Goal: Information Seeking & Learning: Learn about a topic

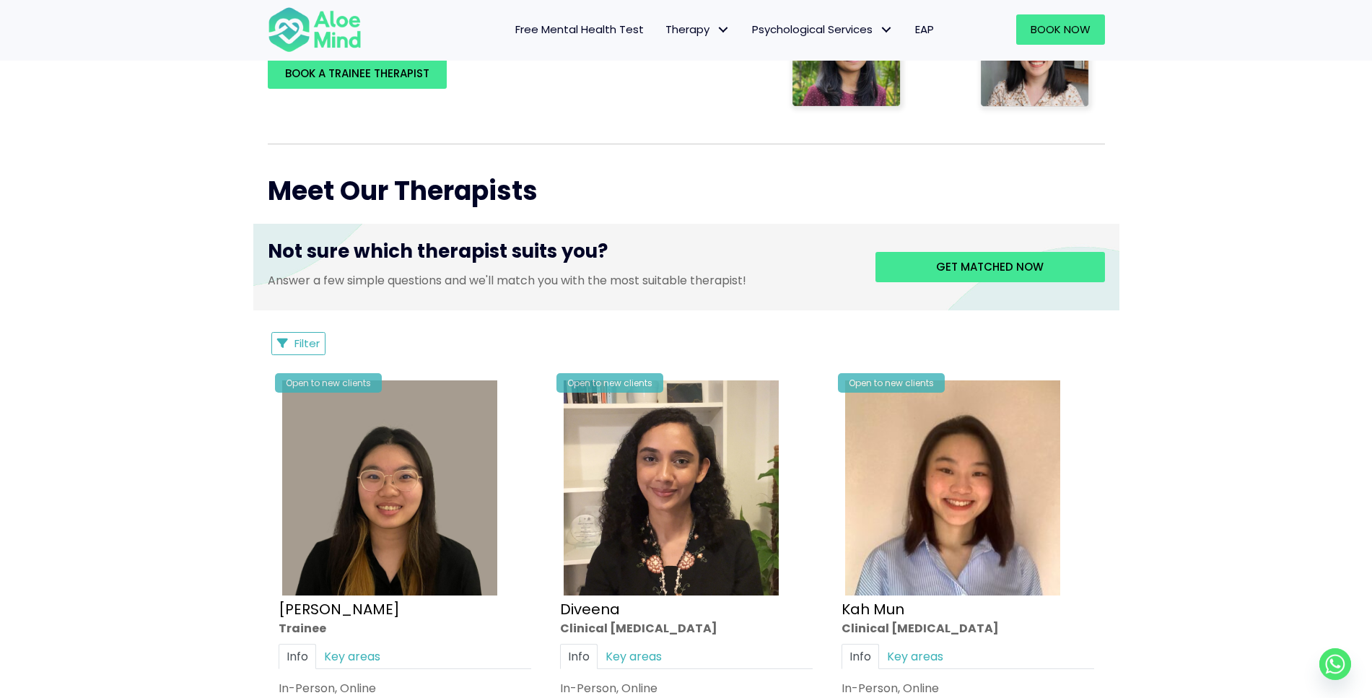
scroll to position [442, 0]
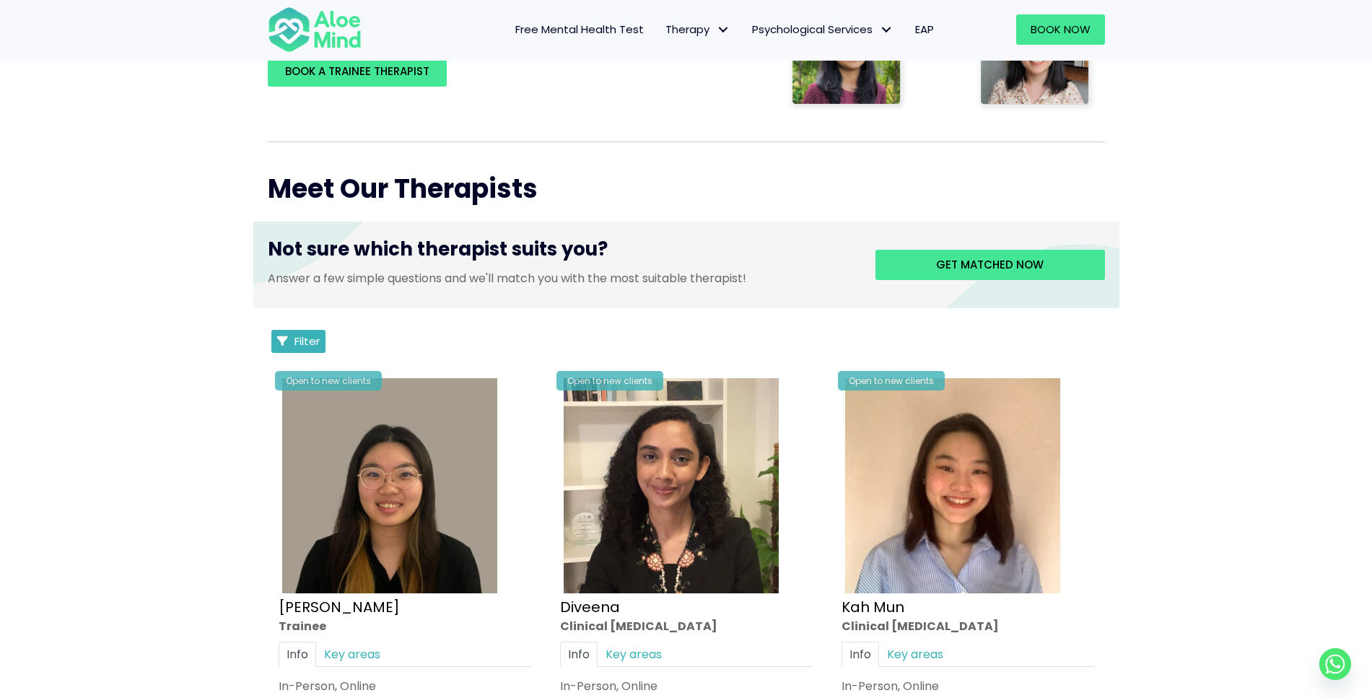
click at [302, 331] on button "Filter" at bounding box center [298, 341] width 55 height 23
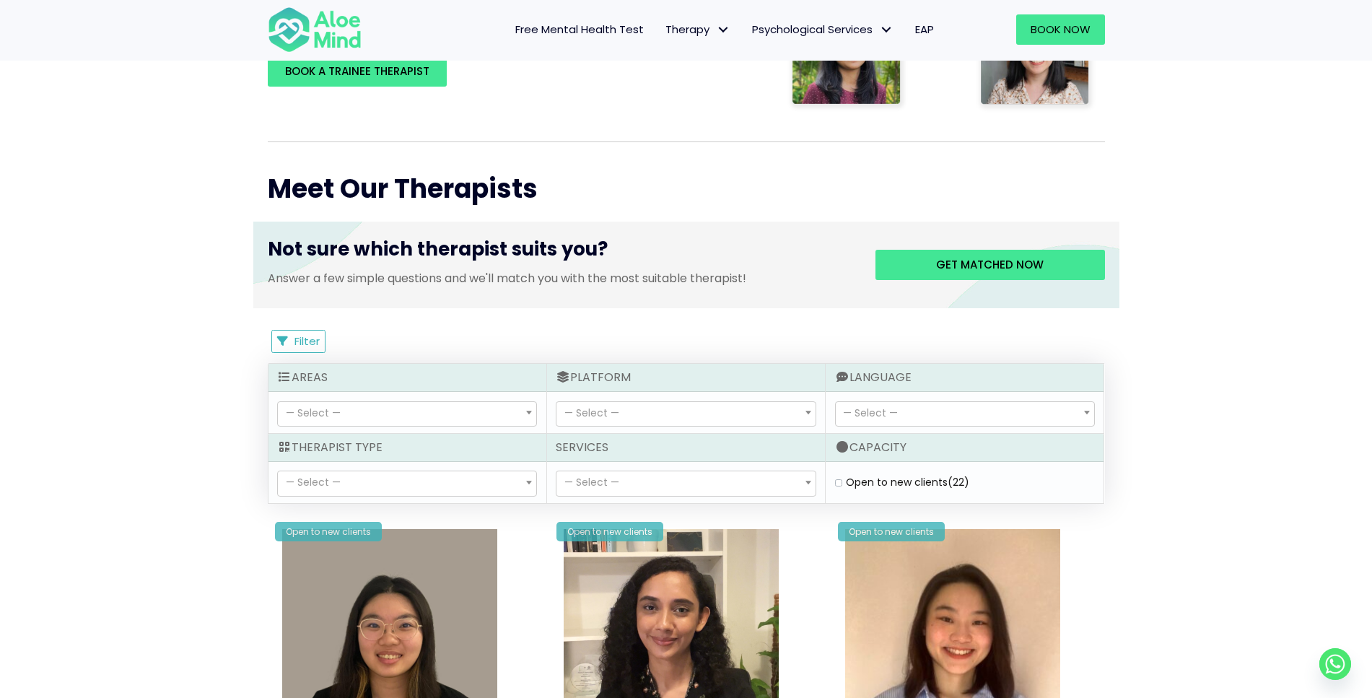
click at [455, 430] on div "— Select — Abuse (14) Academic (20) Addiction (8) adhd (1) Anger (27) Anxiety (…" at bounding box center [408, 412] width 278 height 41
click at [463, 420] on span "— Select —" at bounding box center [407, 414] width 258 height 25
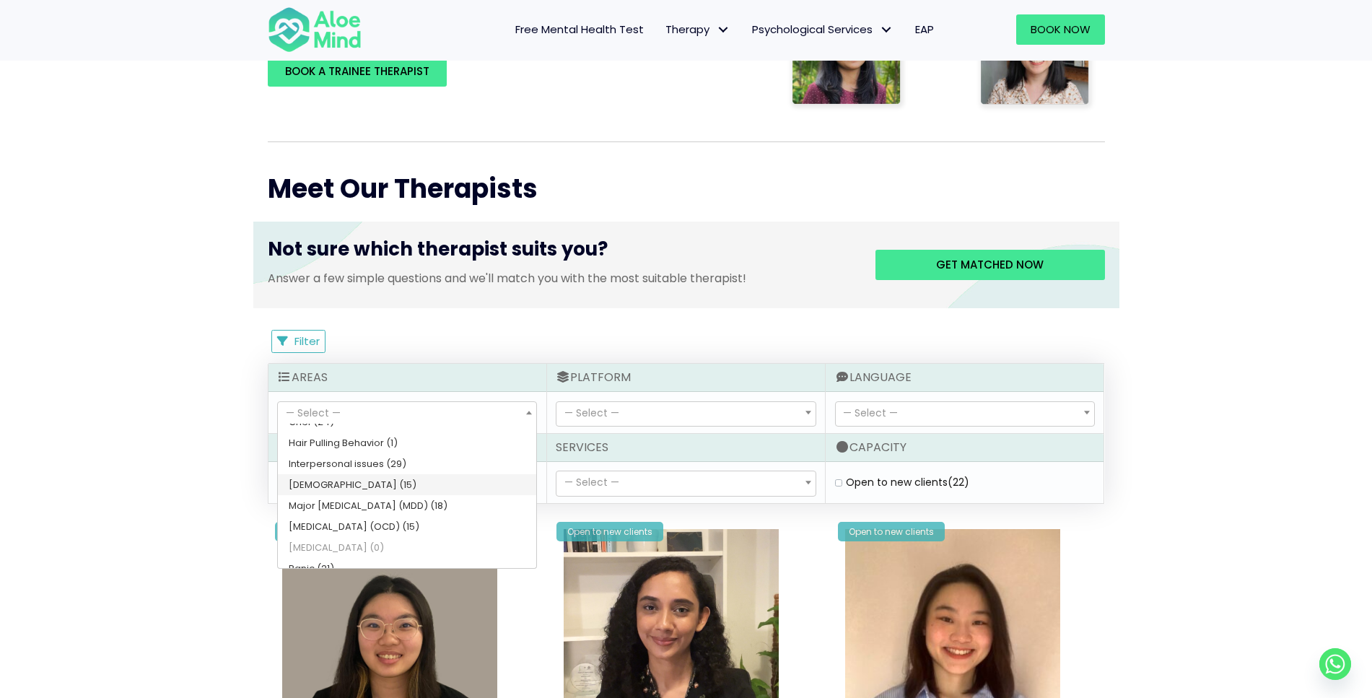
scroll to position [502, 0]
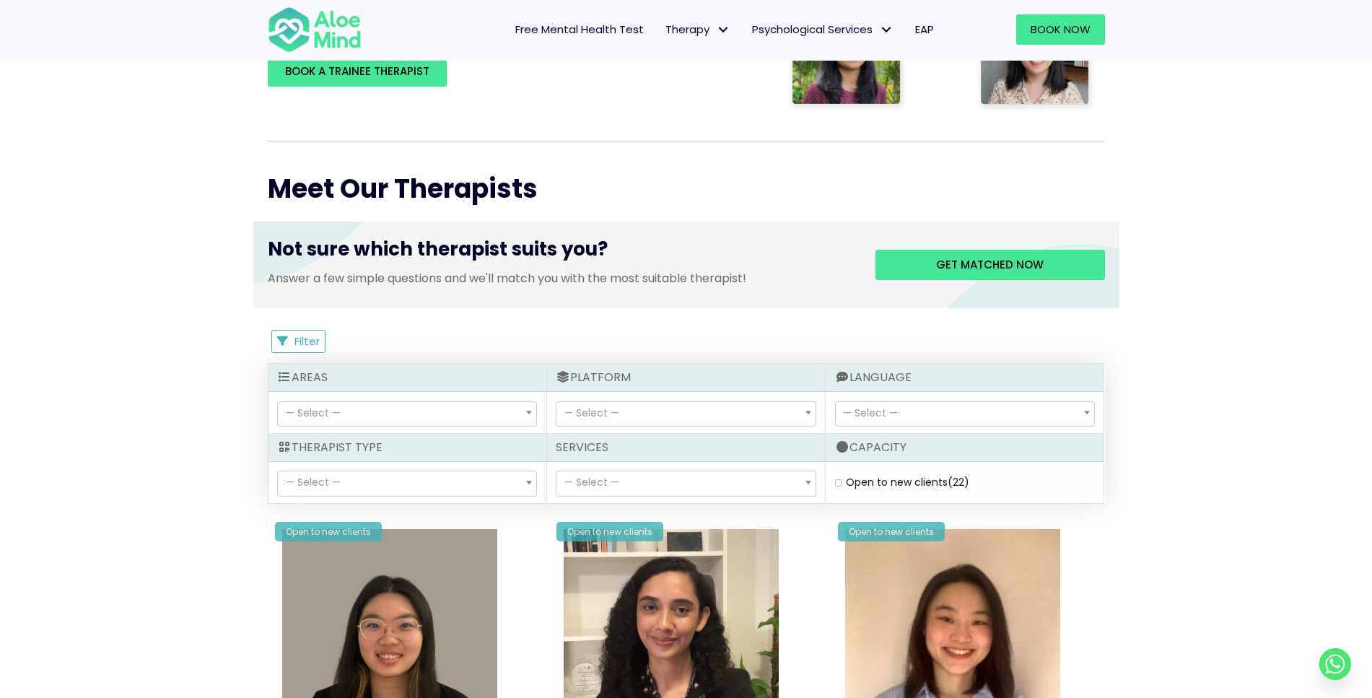
click at [533, 411] on span at bounding box center [529, 413] width 14 height 25
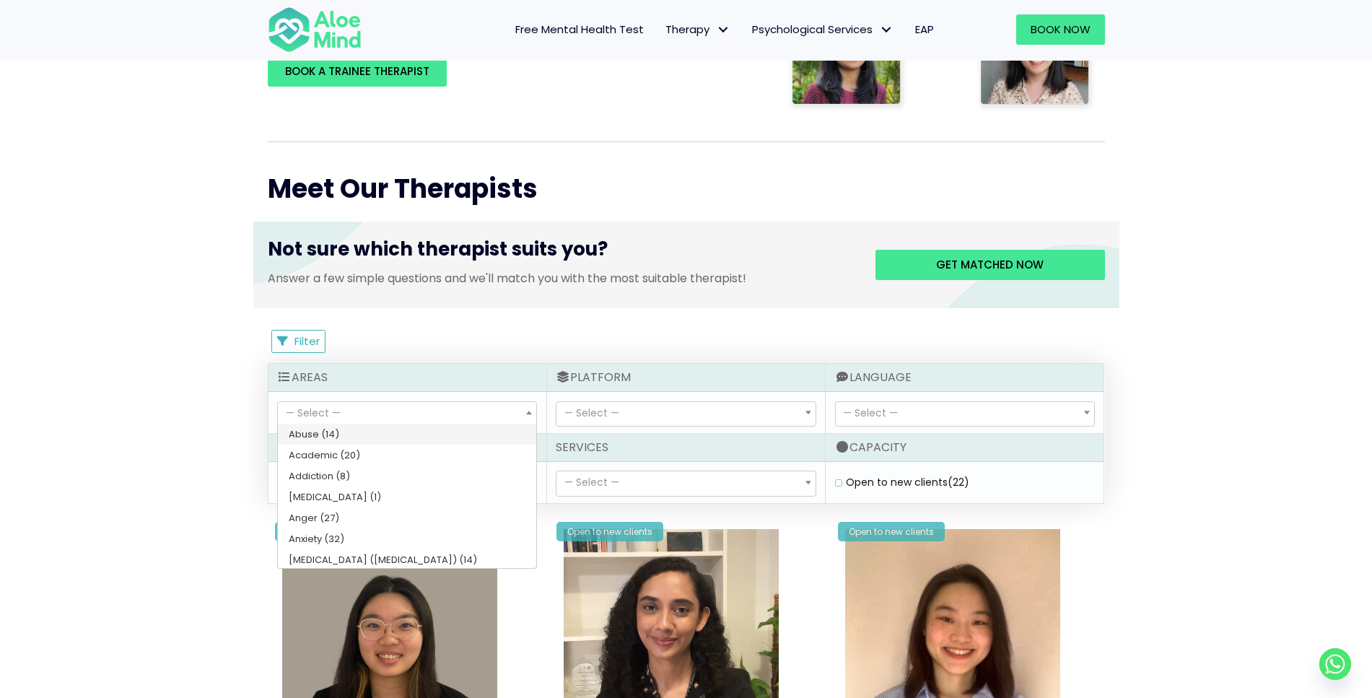
click at [533, 411] on span at bounding box center [529, 413] width 14 height 25
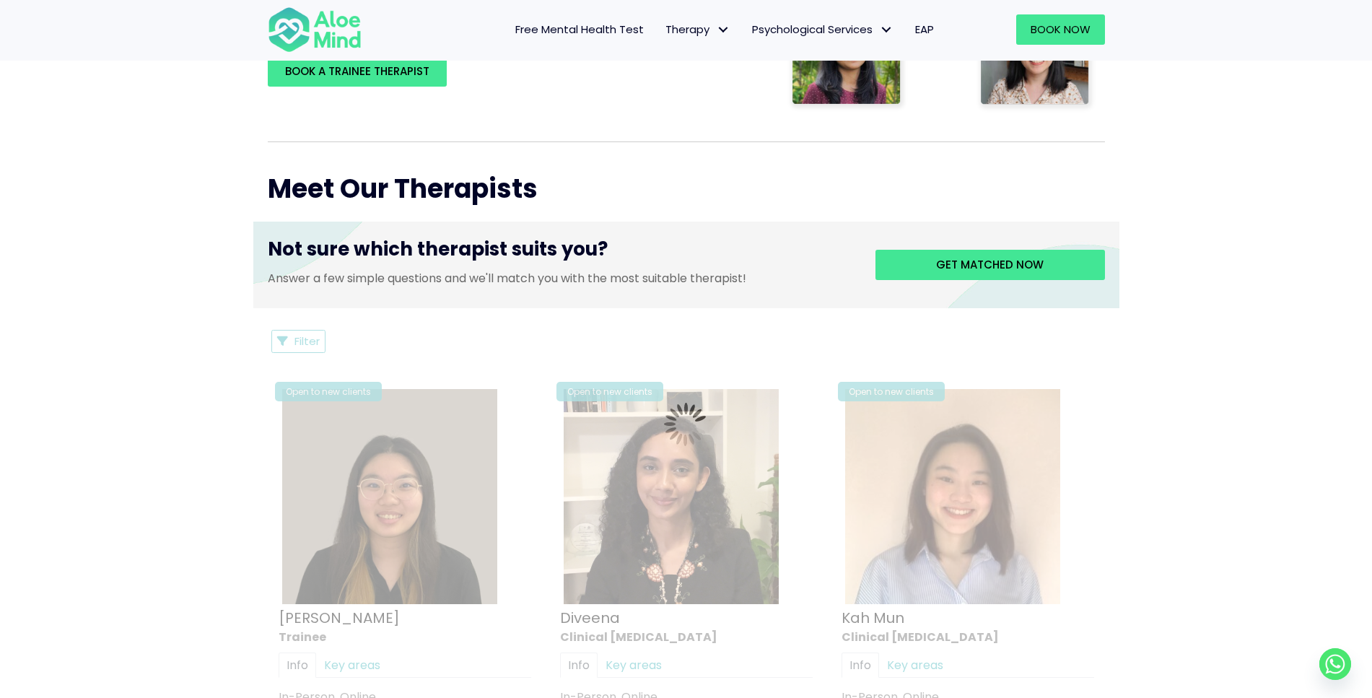
select select "78"
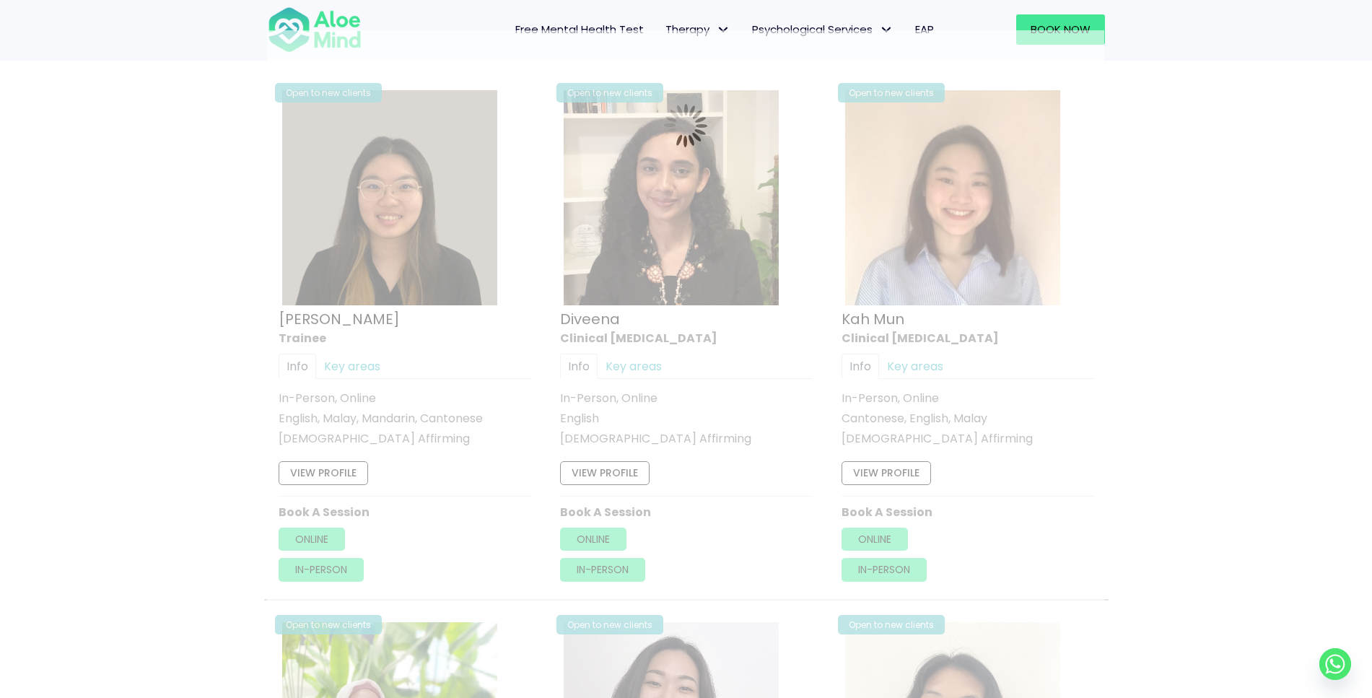
scroll to position [771, 0]
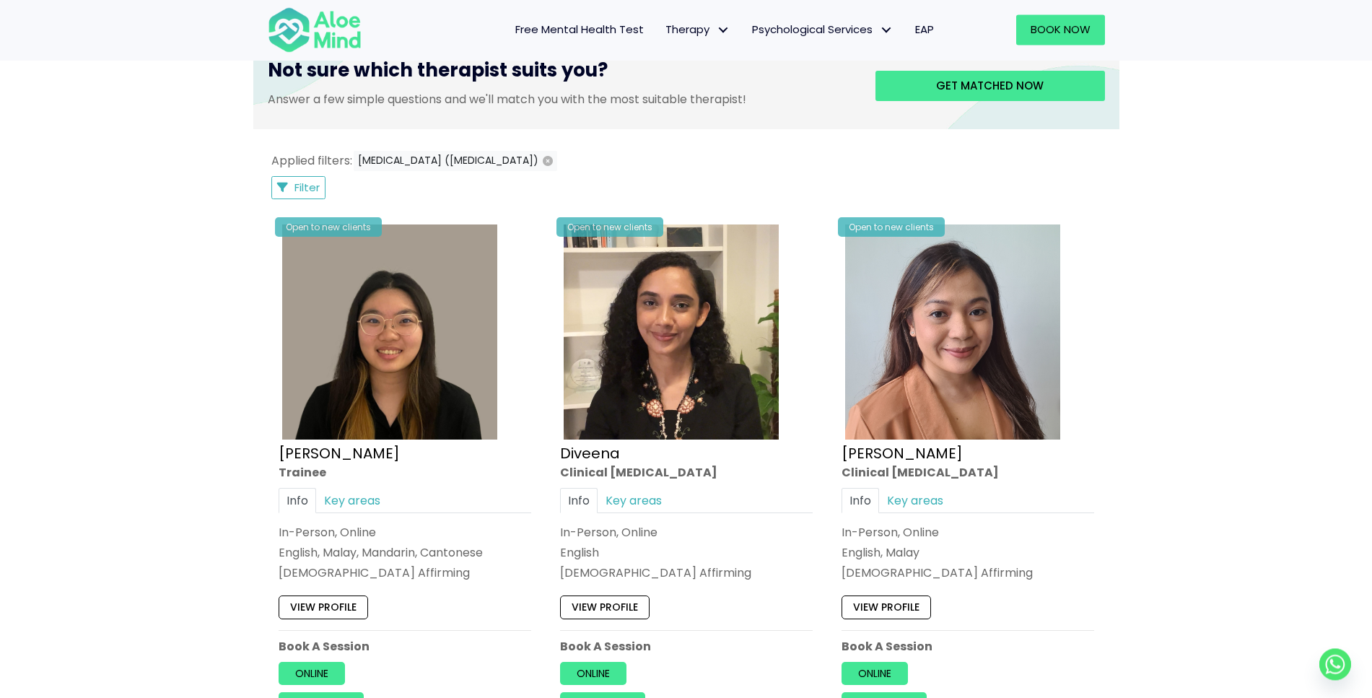
scroll to position [476, 0]
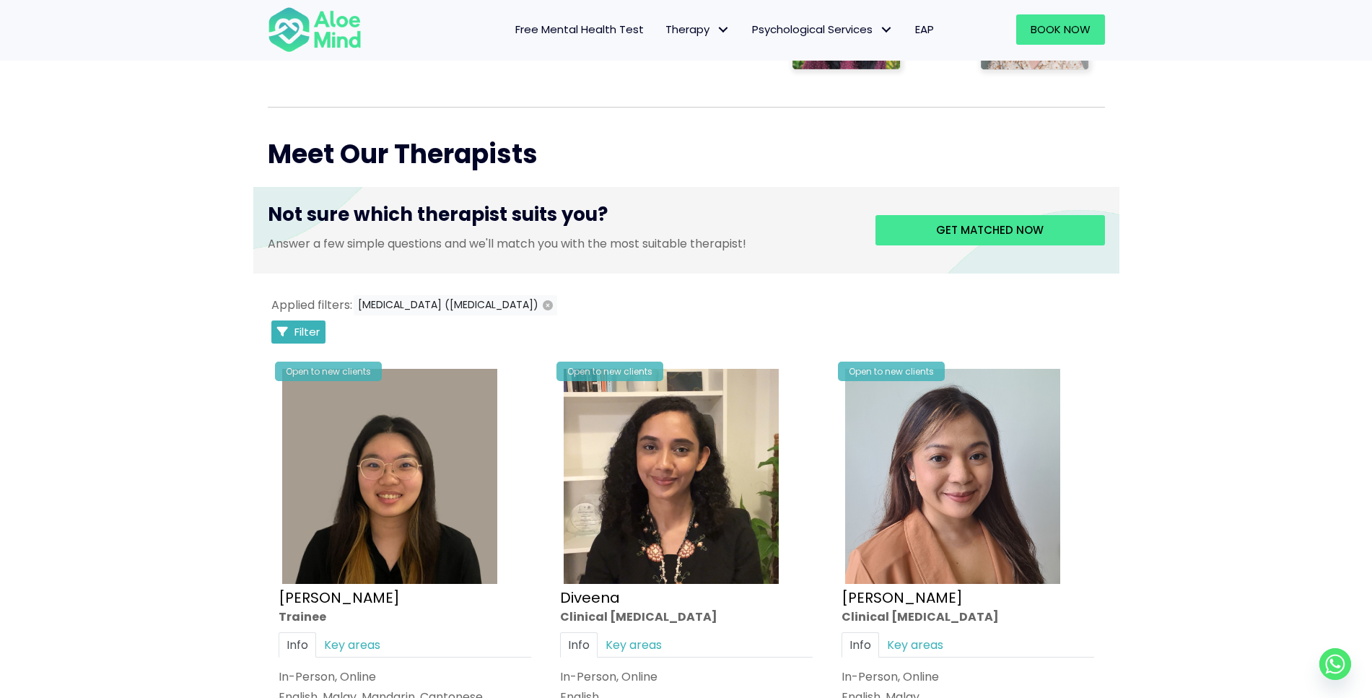
click at [293, 331] on button "Filter" at bounding box center [298, 331] width 55 height 23
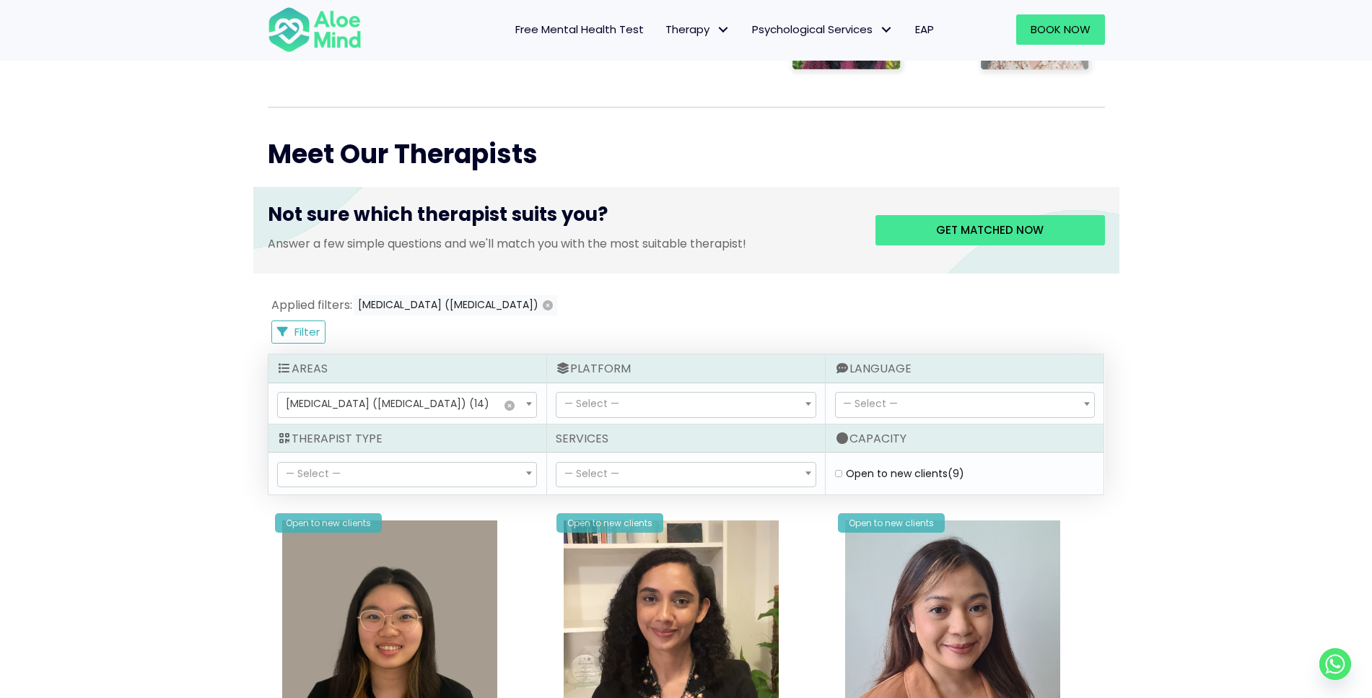
click at [409, 474] on span "— Select —" at bounding box center [407, 475] width 258 height 25
select select "15"
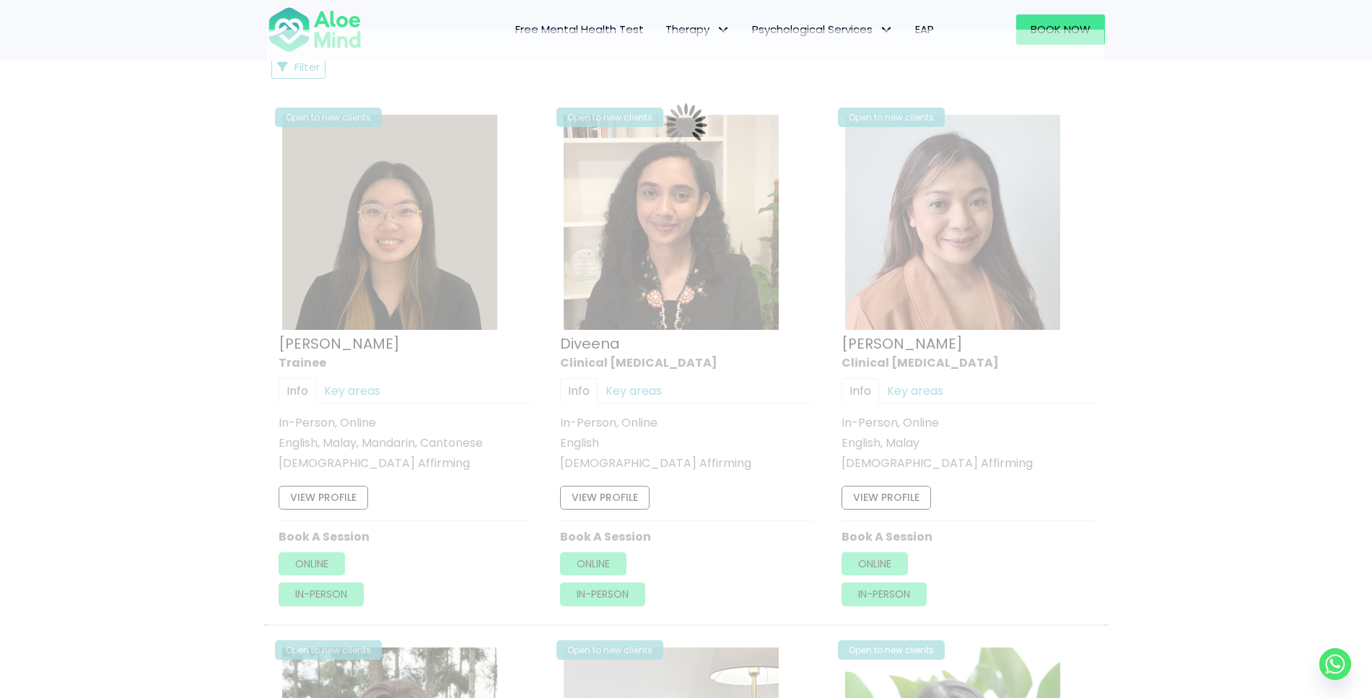
scroll to position [771, 0]
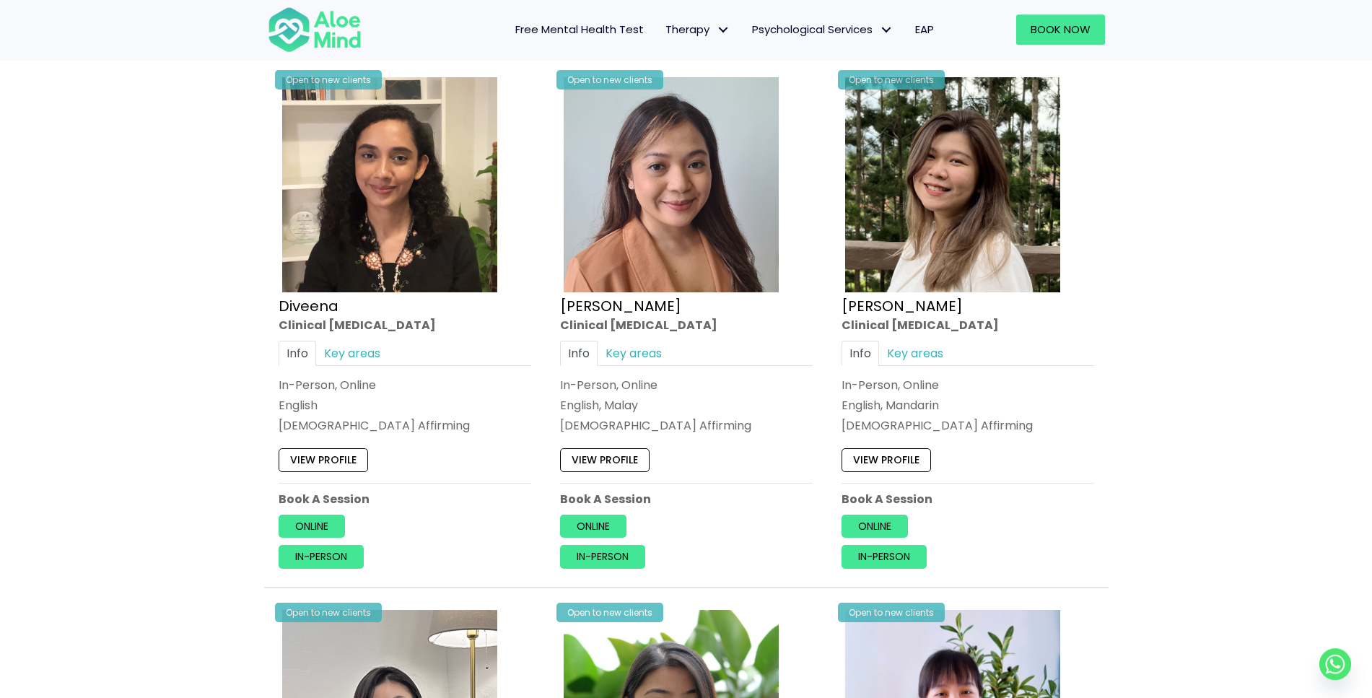
scroll to position [697, 0]
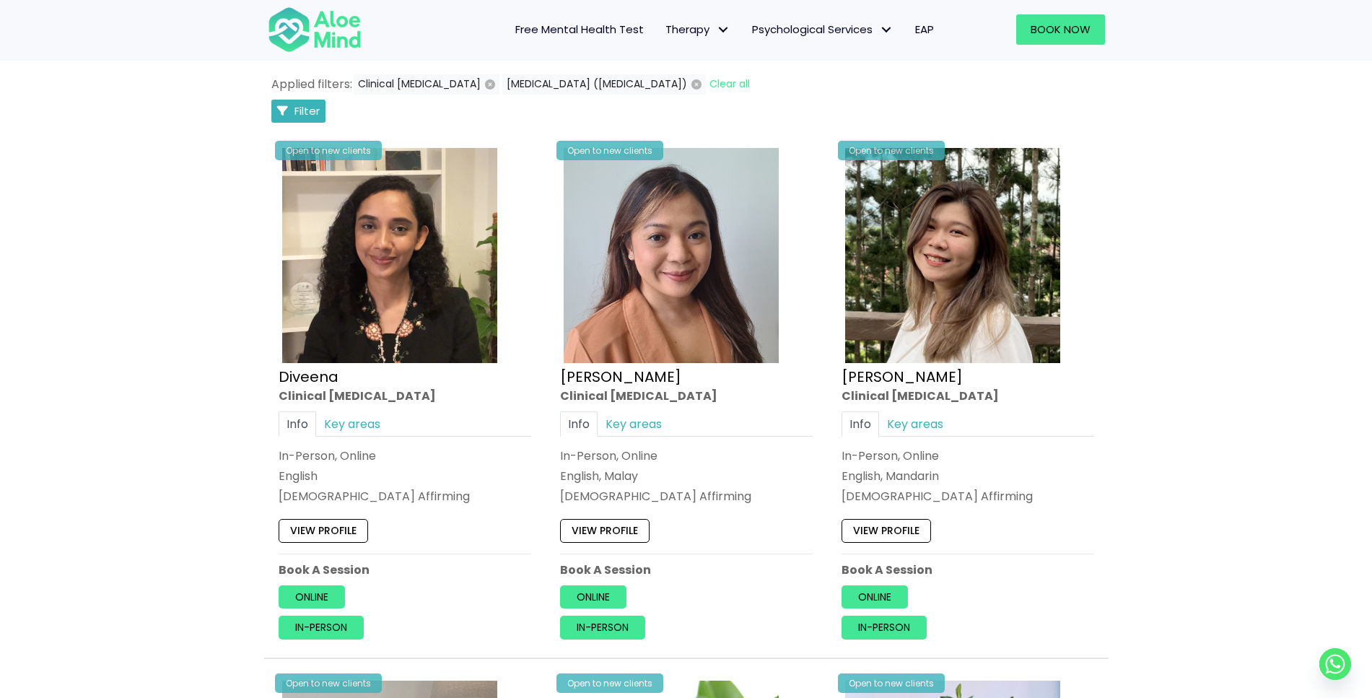
click at [280, 110] on icon "Filter Listings" at bounding box center [282, 110] width 11 height 11
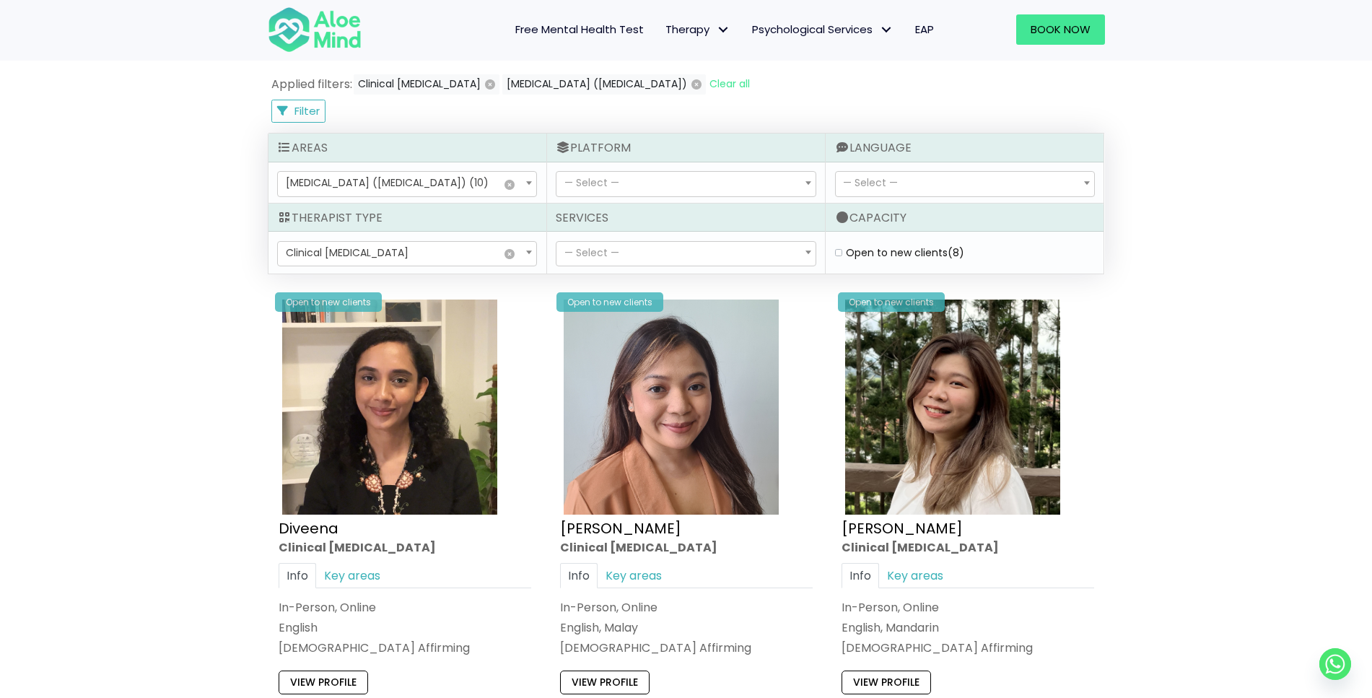
click at [719, 190] on span "— Select —" at bounding box center [686, 184] width 258 height 25
click at [705, 253] on span "— Select —" at bounding box center [686, 254] width 258 height 25
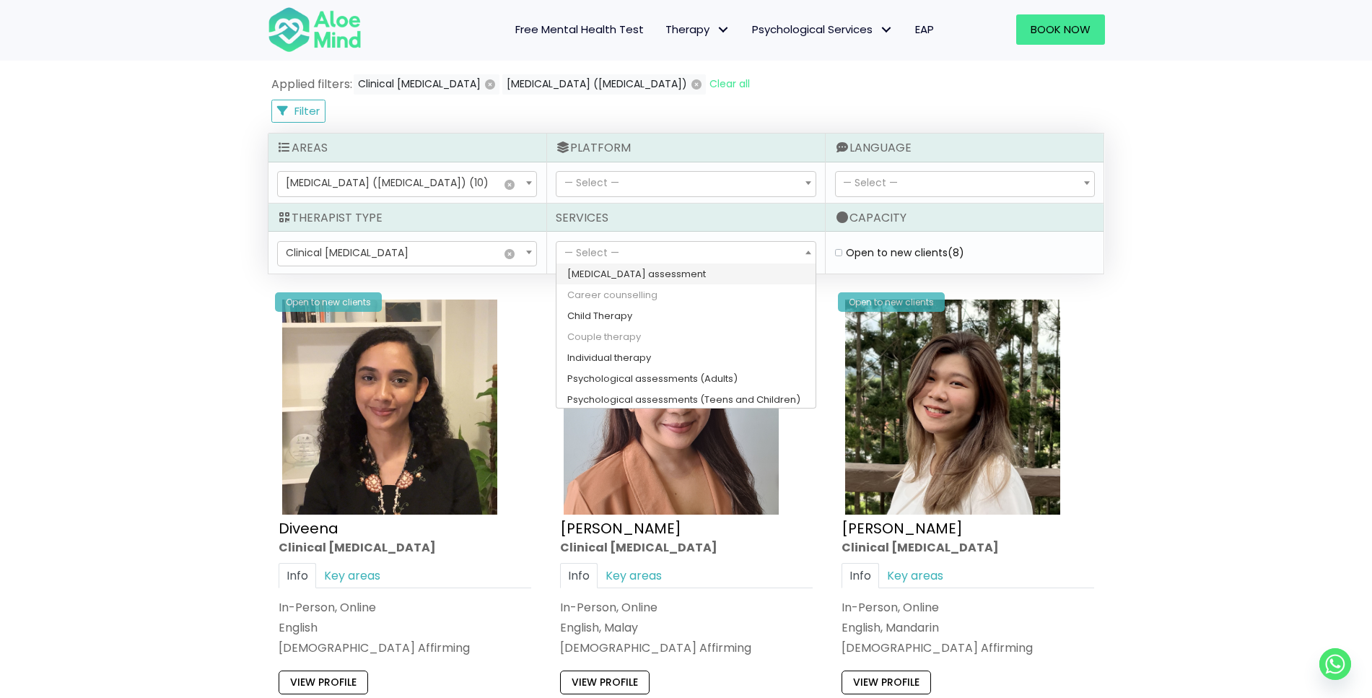
click at [886, 186] on span "— Select —" at bounding box center [870, 182] width 55 height 14
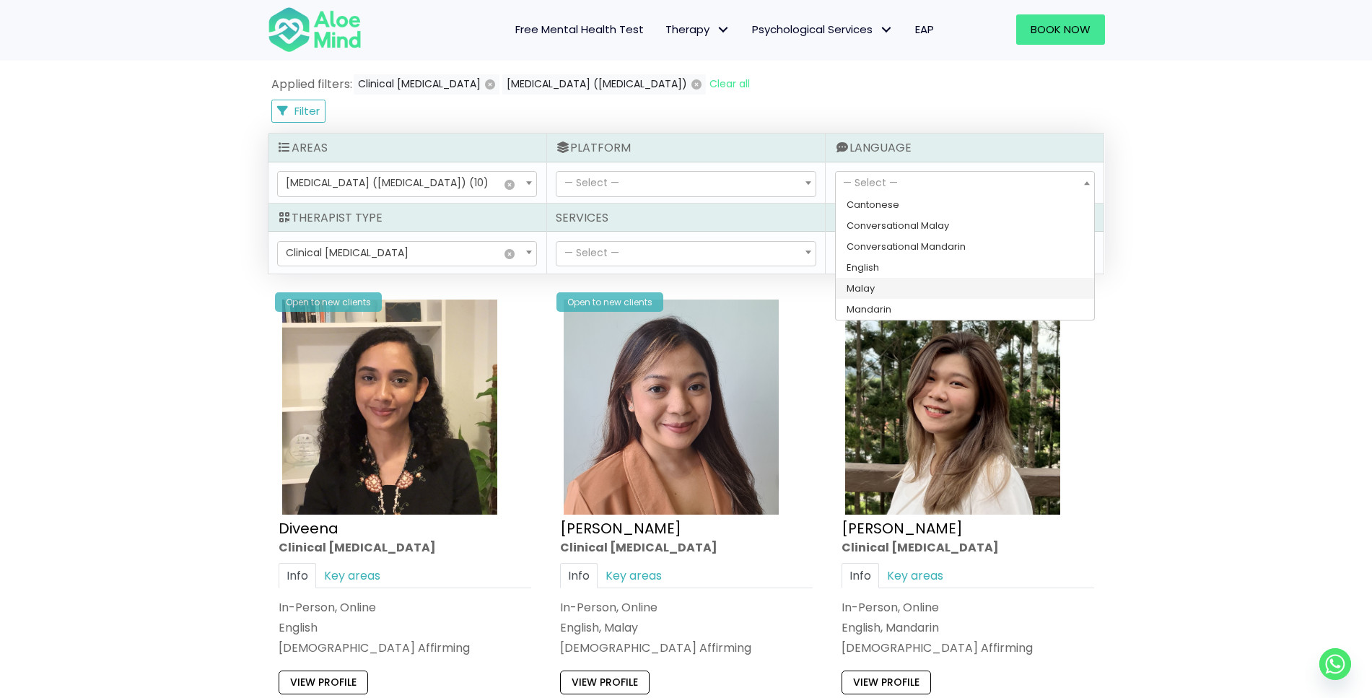
select select "141"
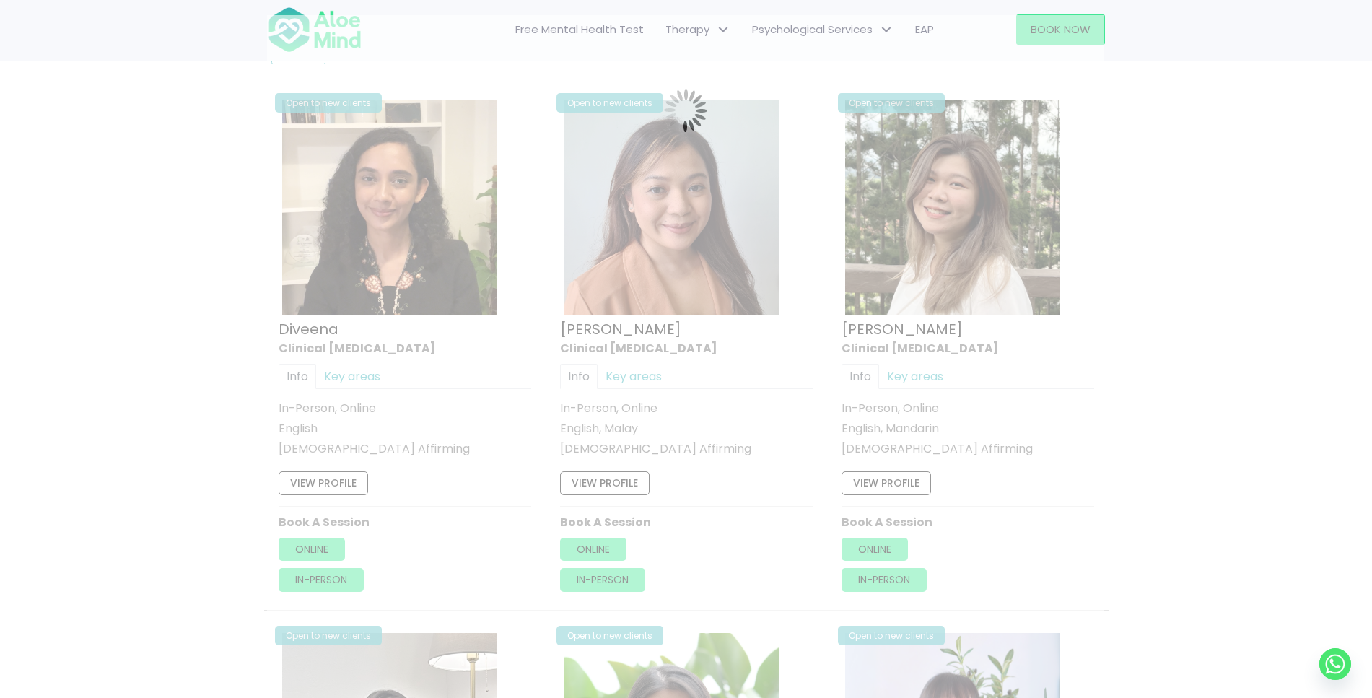
scroll to position [771, 0]
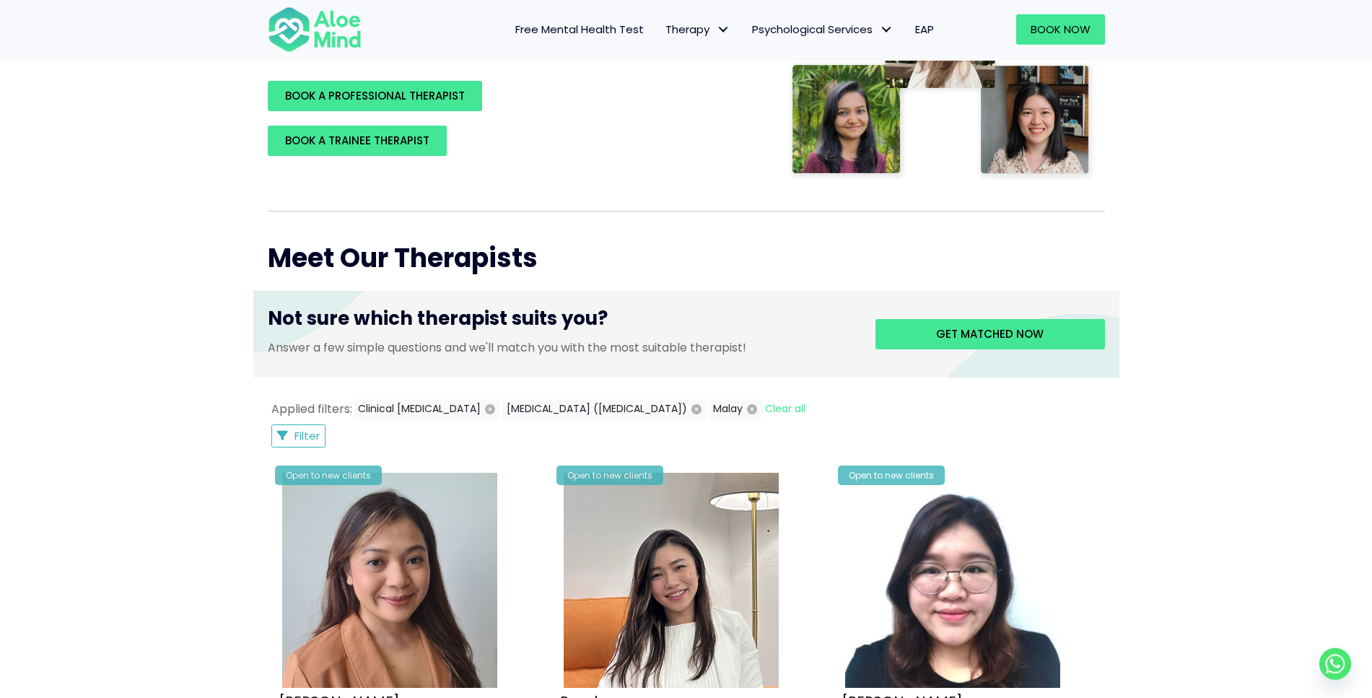
scroll to position [329, 0]
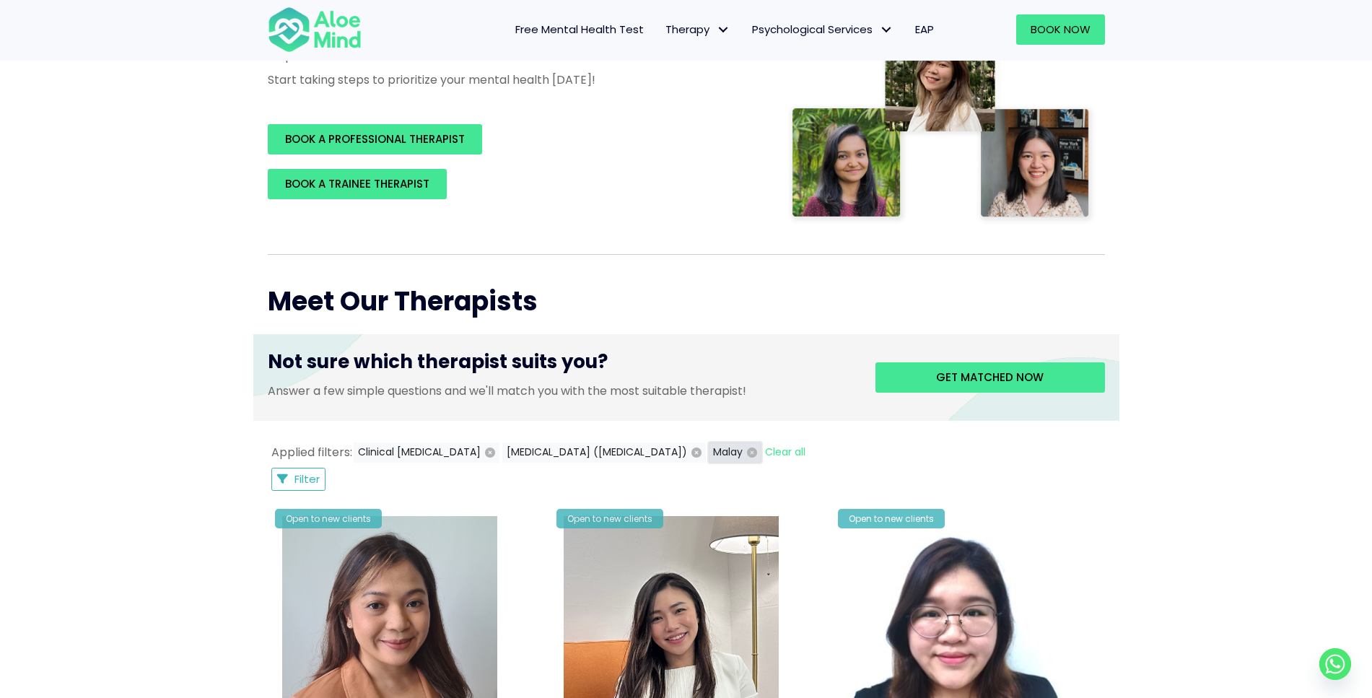
click at [757, 450] on icon "button" at bounding box center [752, 453] width 10 height 10
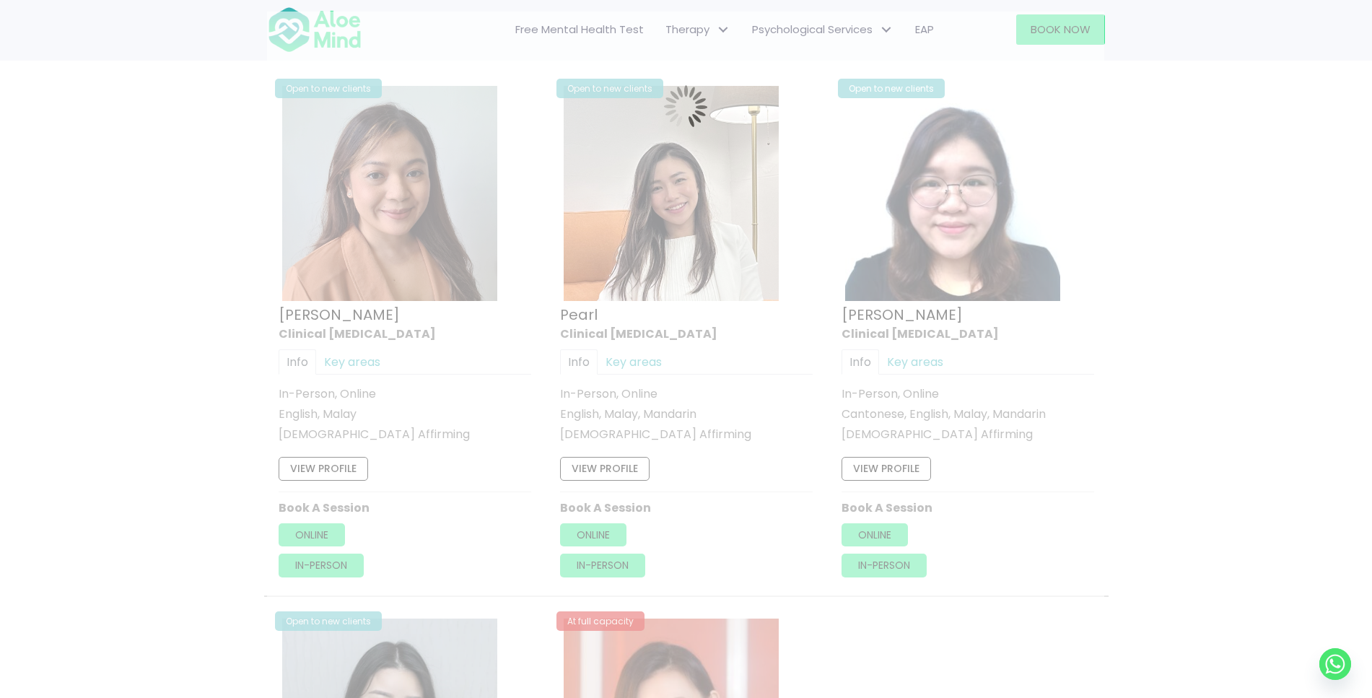
scroll to position [771, 0]
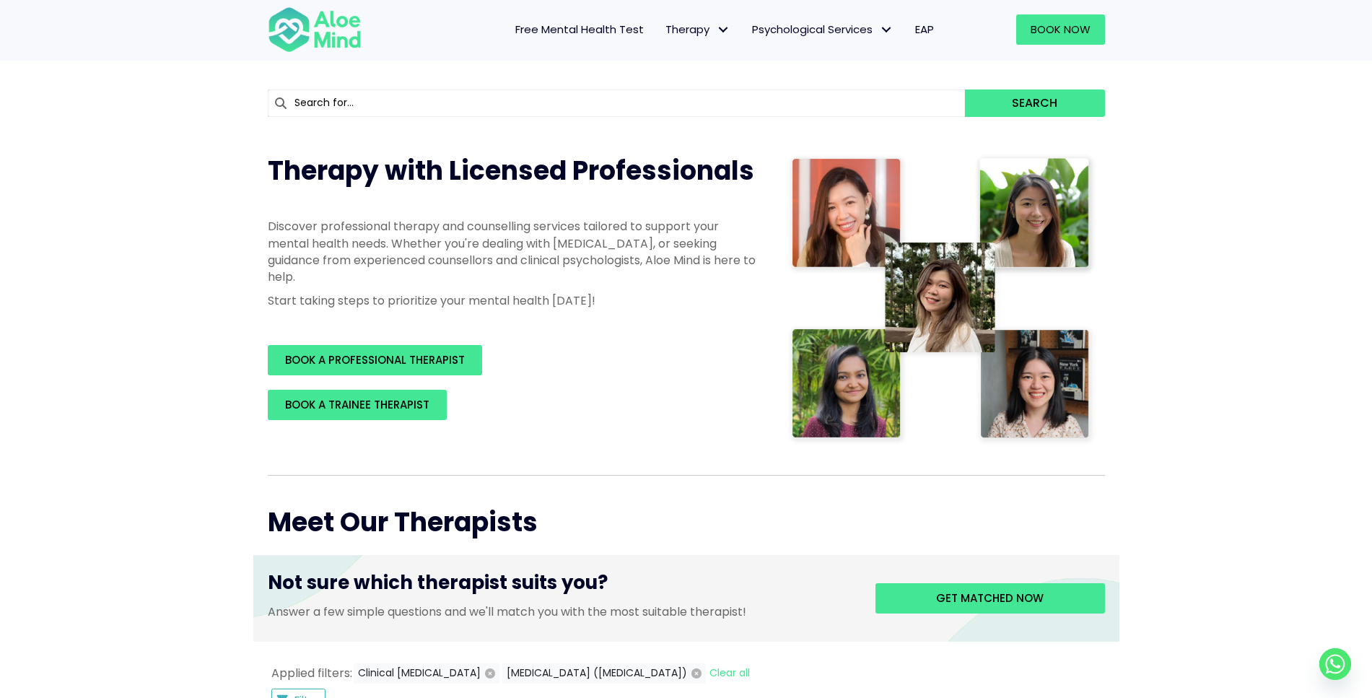
scroll to position [403, 0]
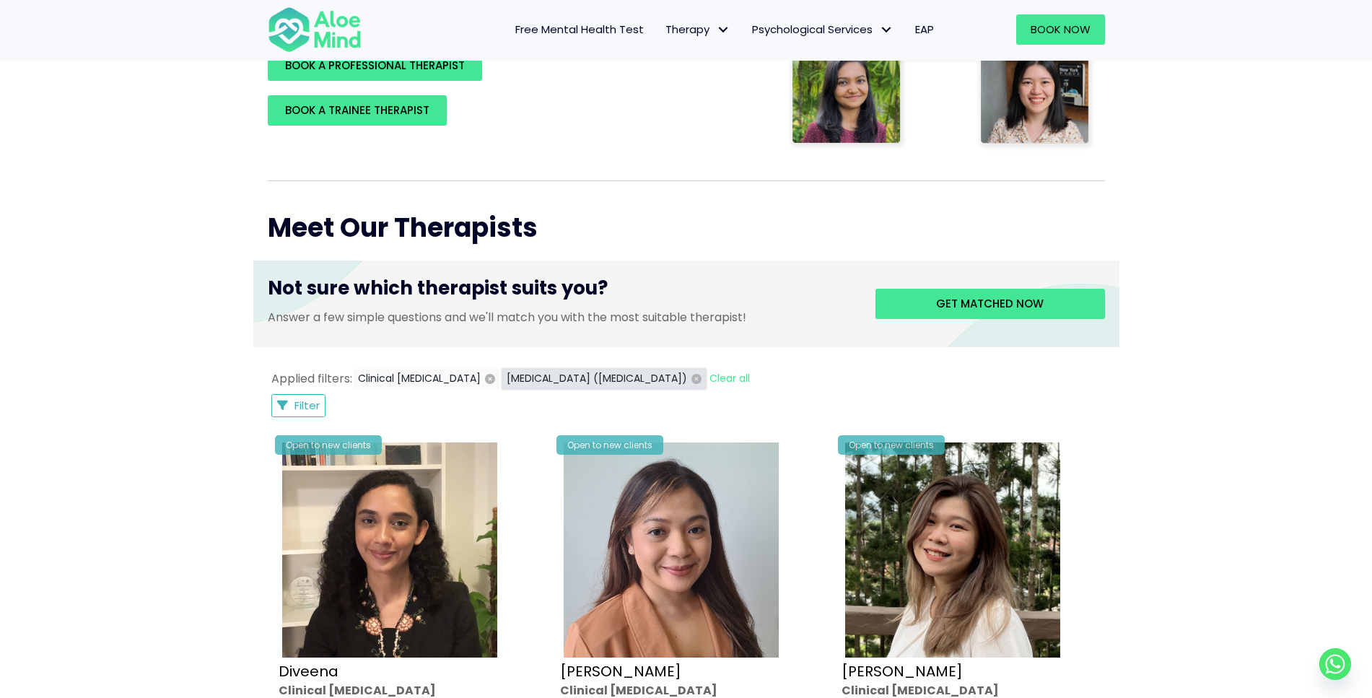
click at [702, 378] on icon "button" at bounding box center [697, 379] width 10 height 10
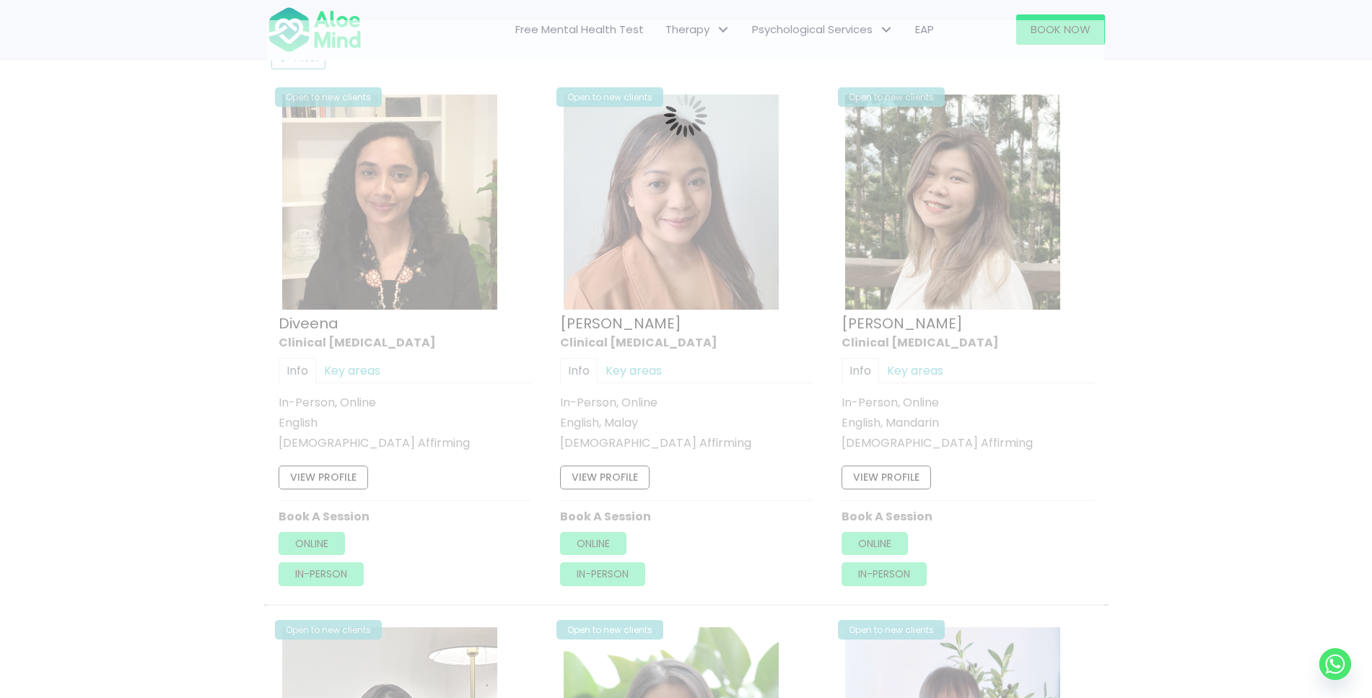
scroll to position [771, 0]
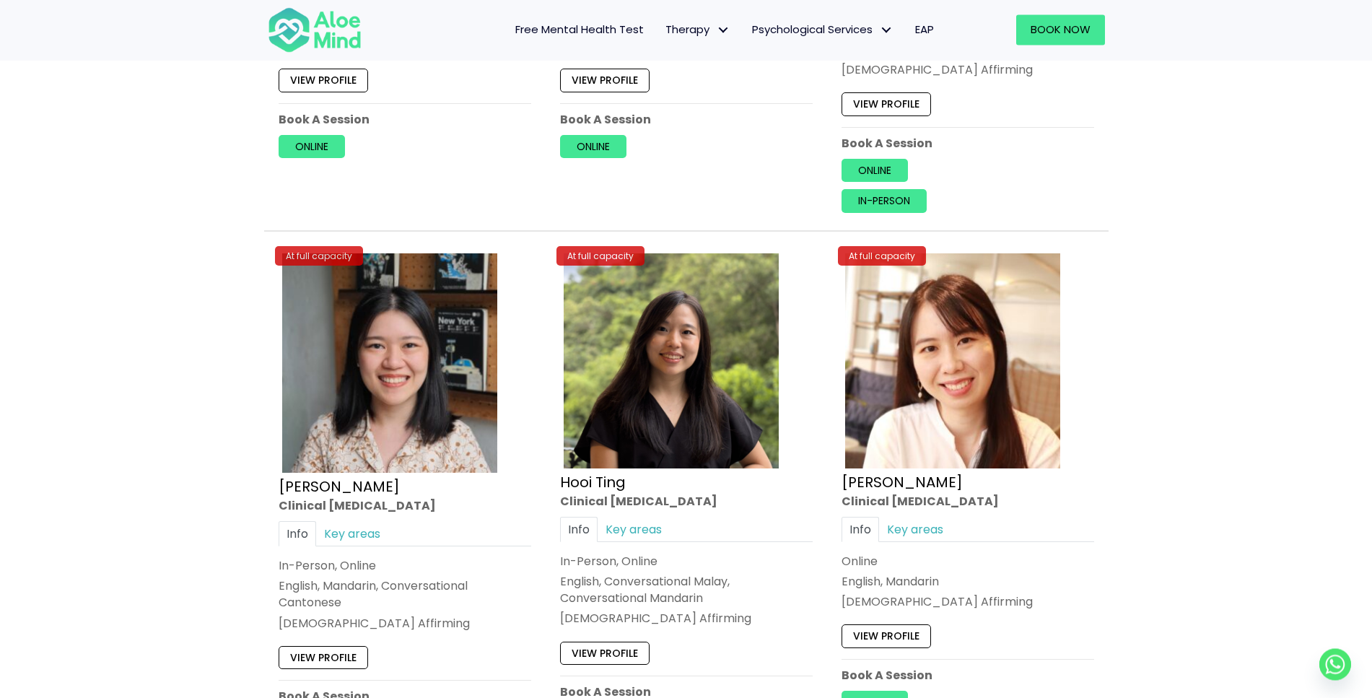
scroll to position [2759, 0]
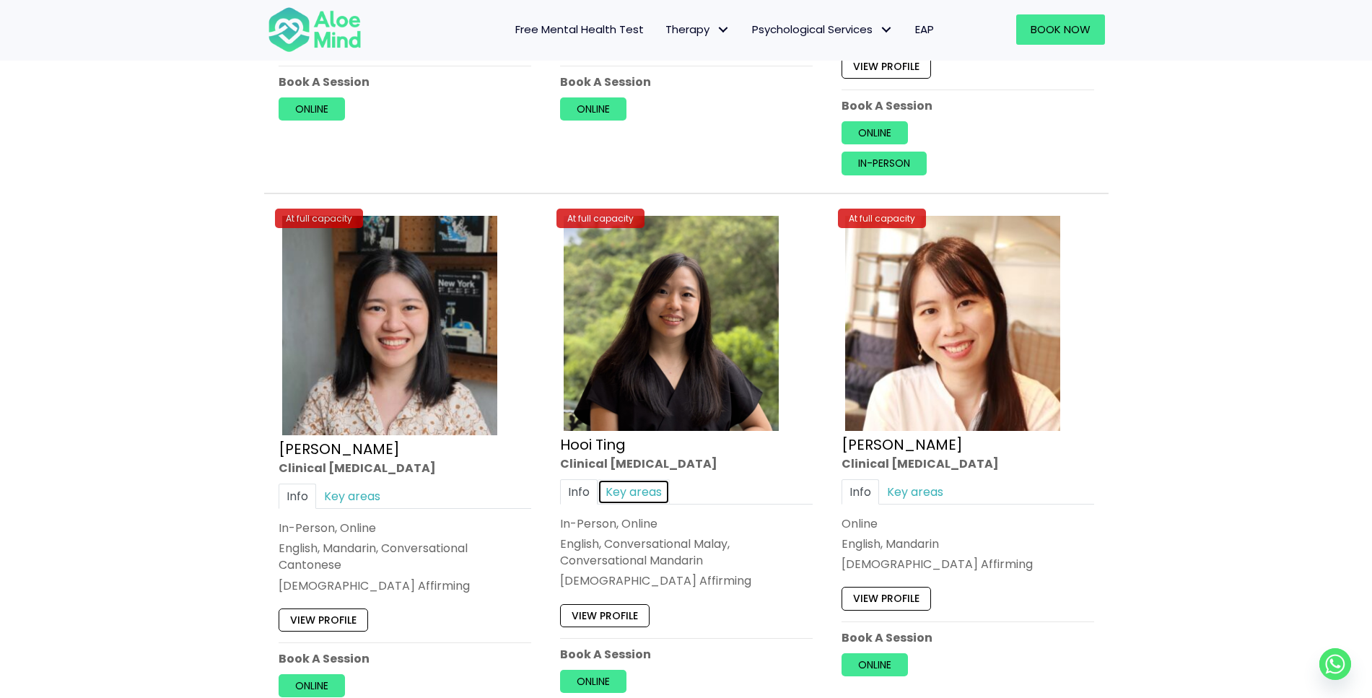
click at [645, 493] on link "Key areas" at bounding box center [634, 491] width 72 height 25
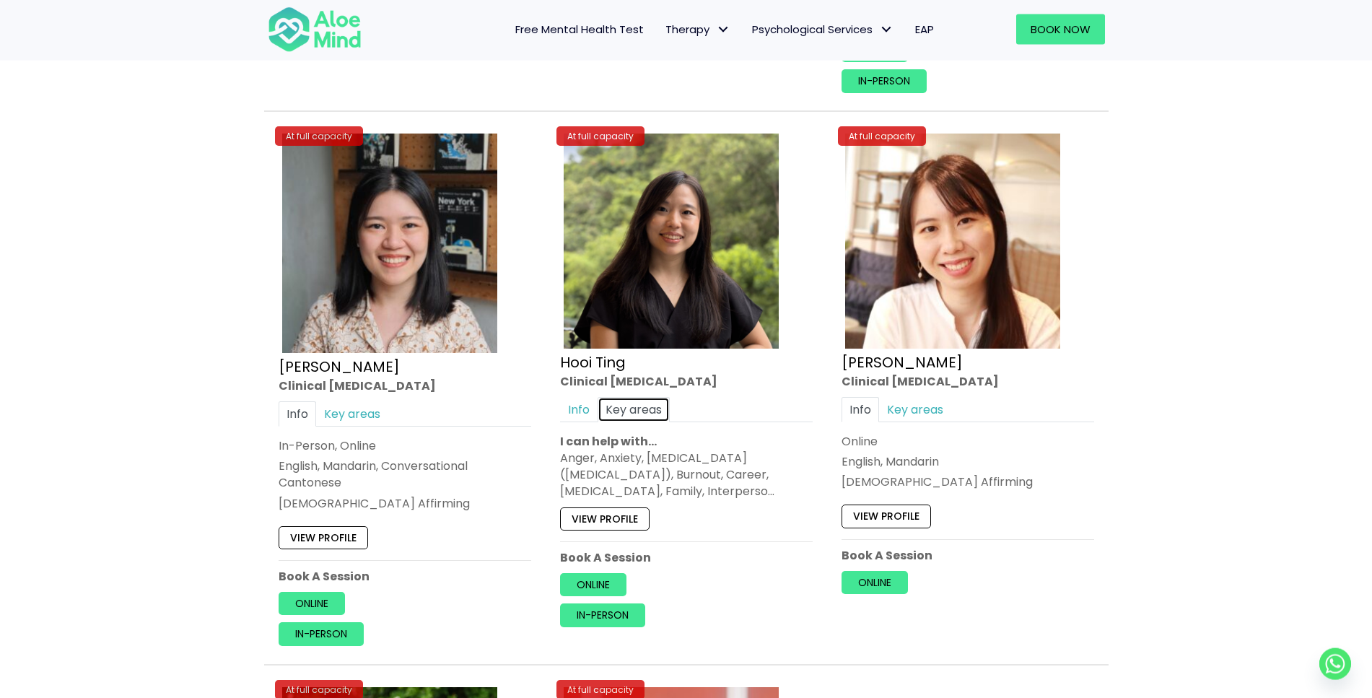
scroll to position [2832, 0]
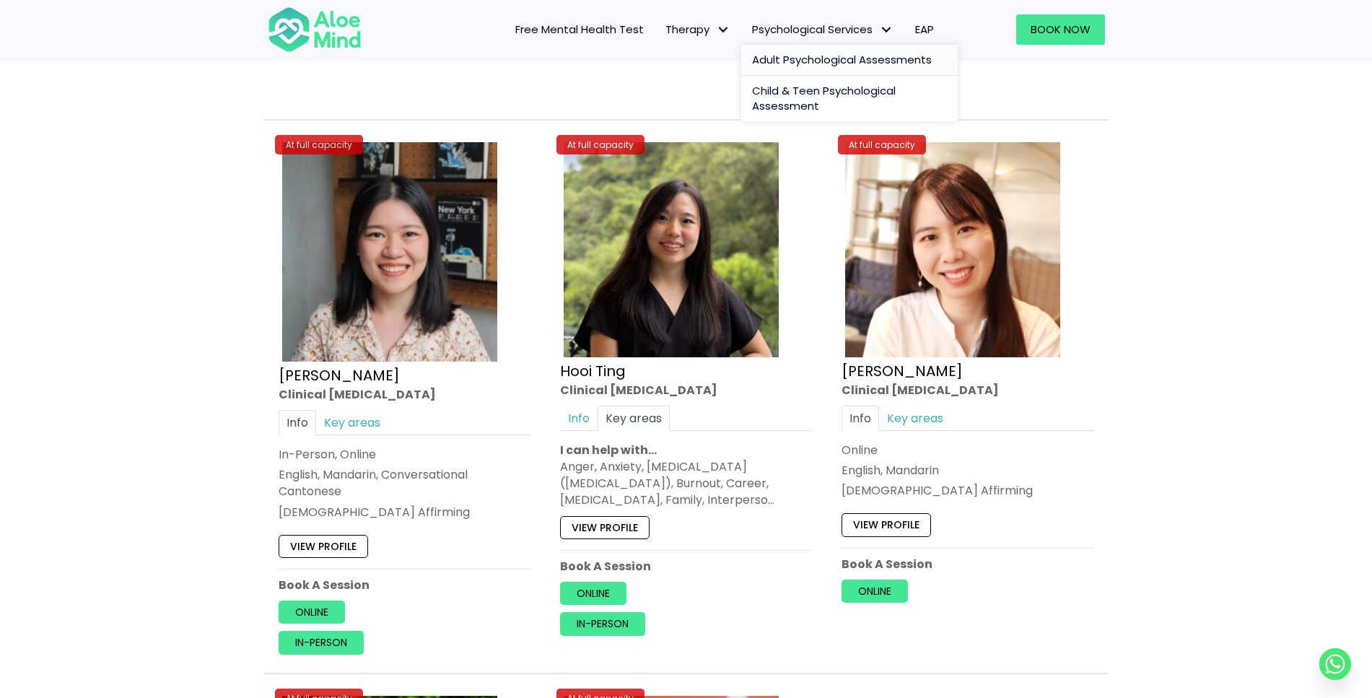
click at [834, 55] on span "Adult Psychological Assessments" at bounding box center [842, 59] width 180 height 15
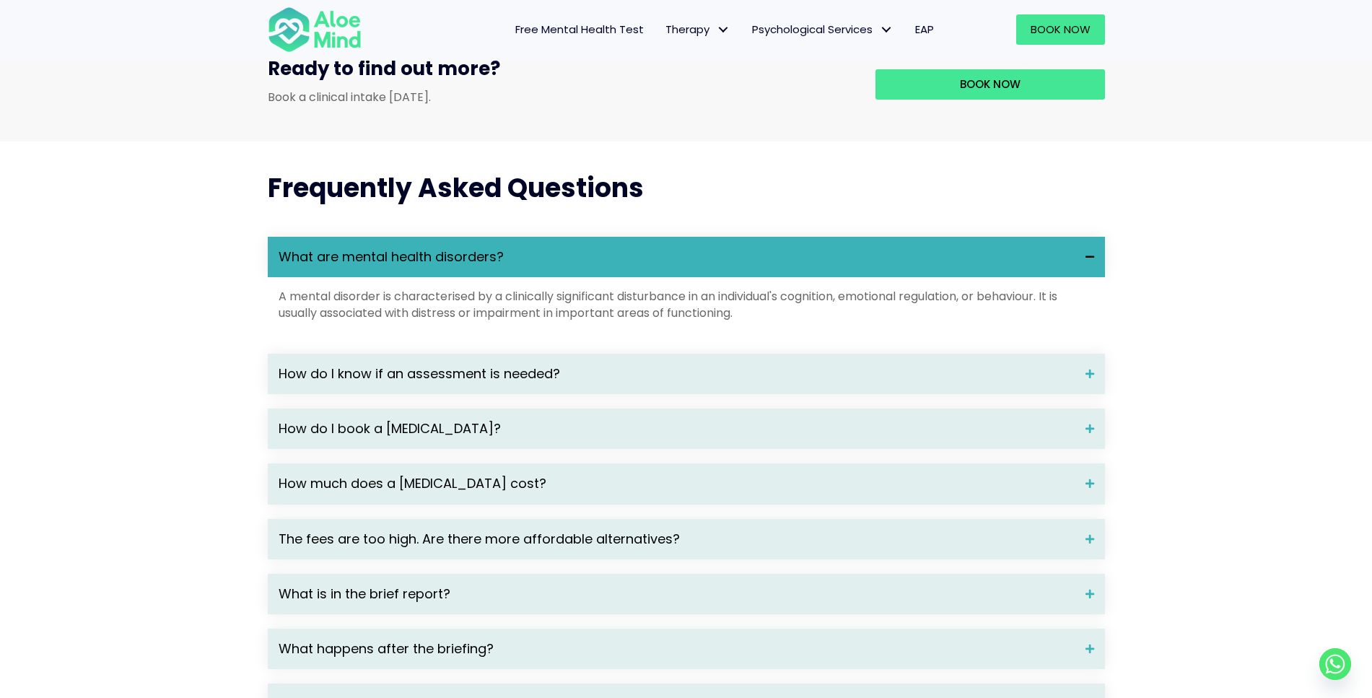
scroll to position [1767, 0]
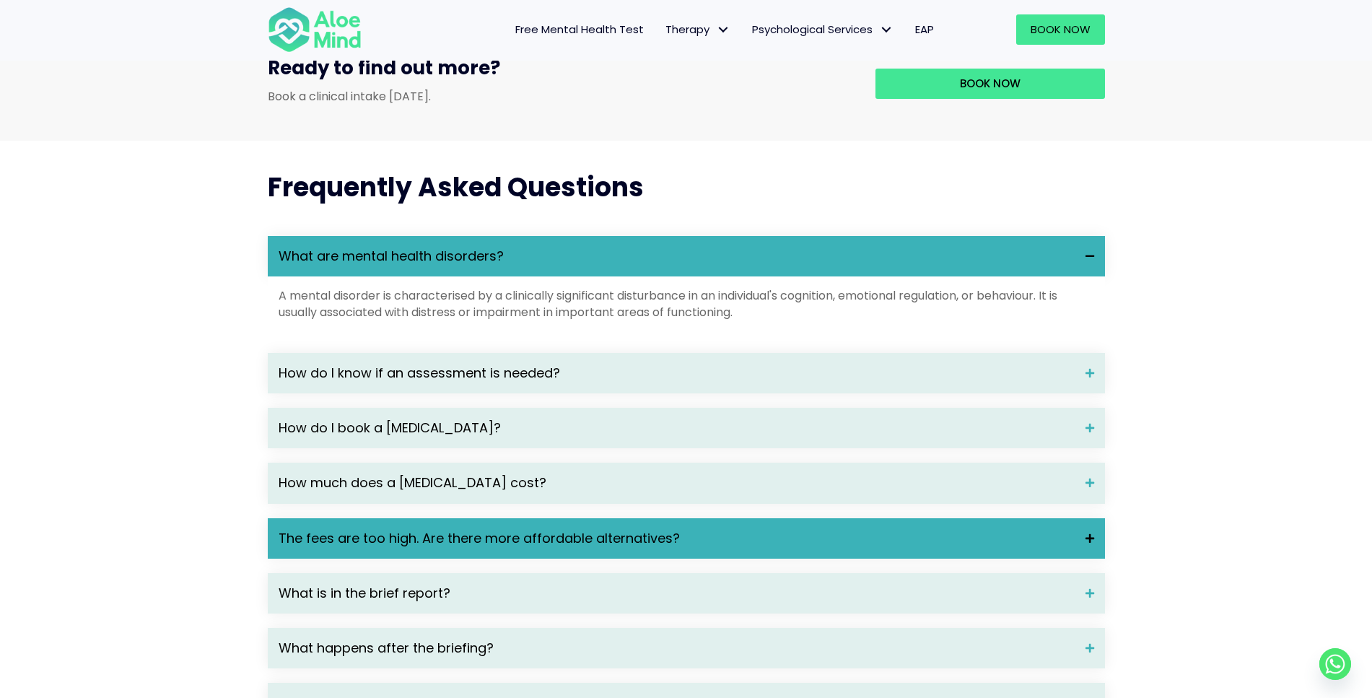
click at [1090, 554] on div "The fees are too high. Are there more affordable alternatives?" at bounding box center [686, 538] width 837 height 40
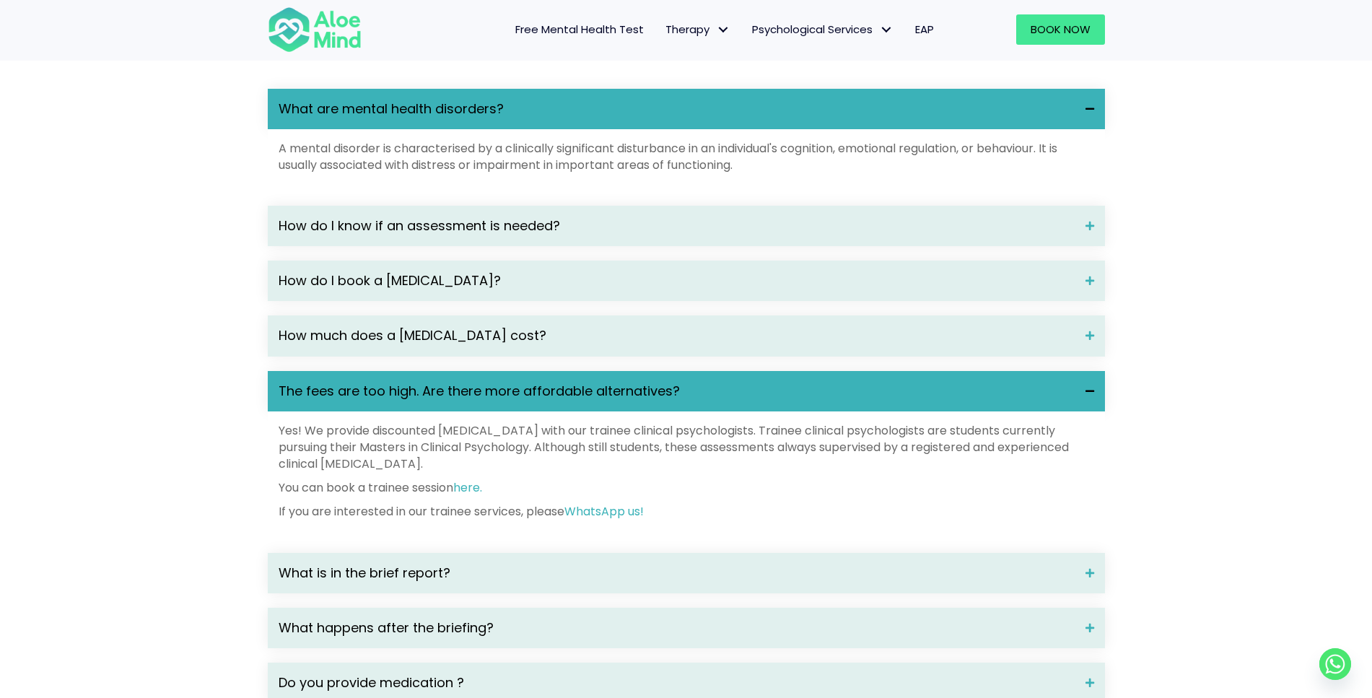
scroll to position [2356, 0]
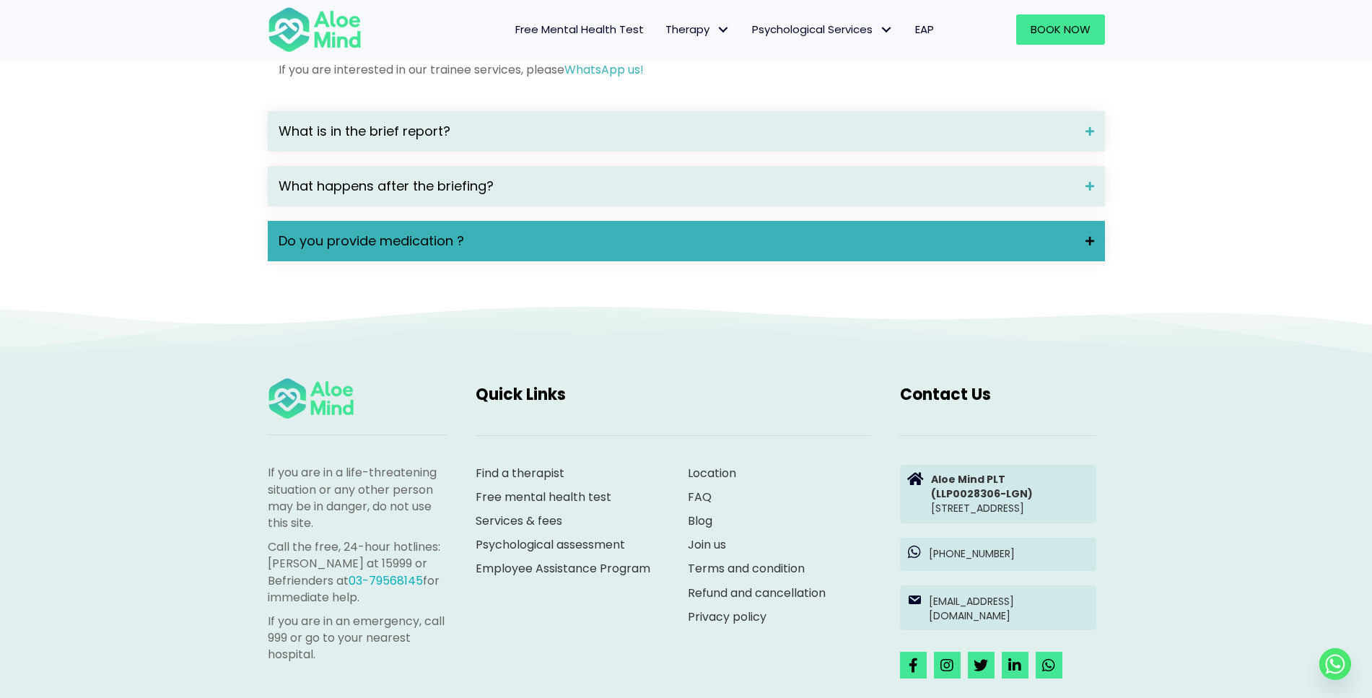
click at [1081, 261] on div "Do you provide medication ?" at bounding box center [686, 241] width 837 height 40
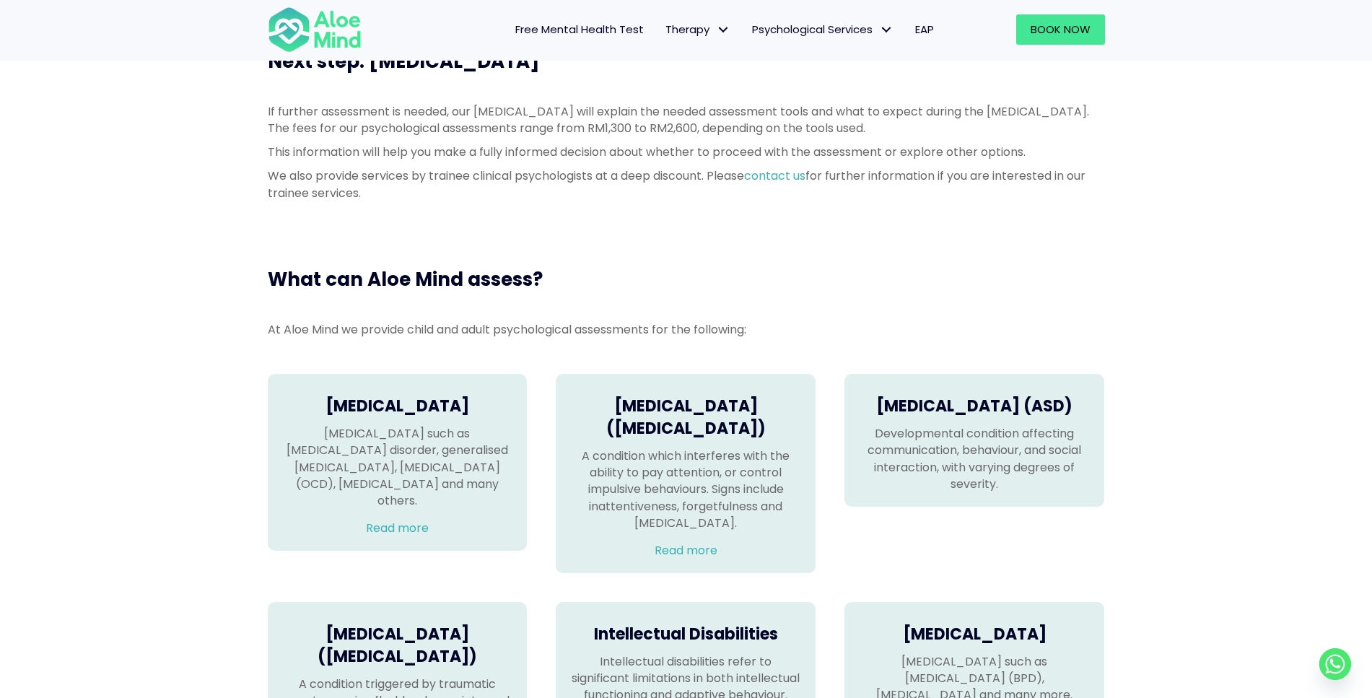
scroll to position [663, 0]
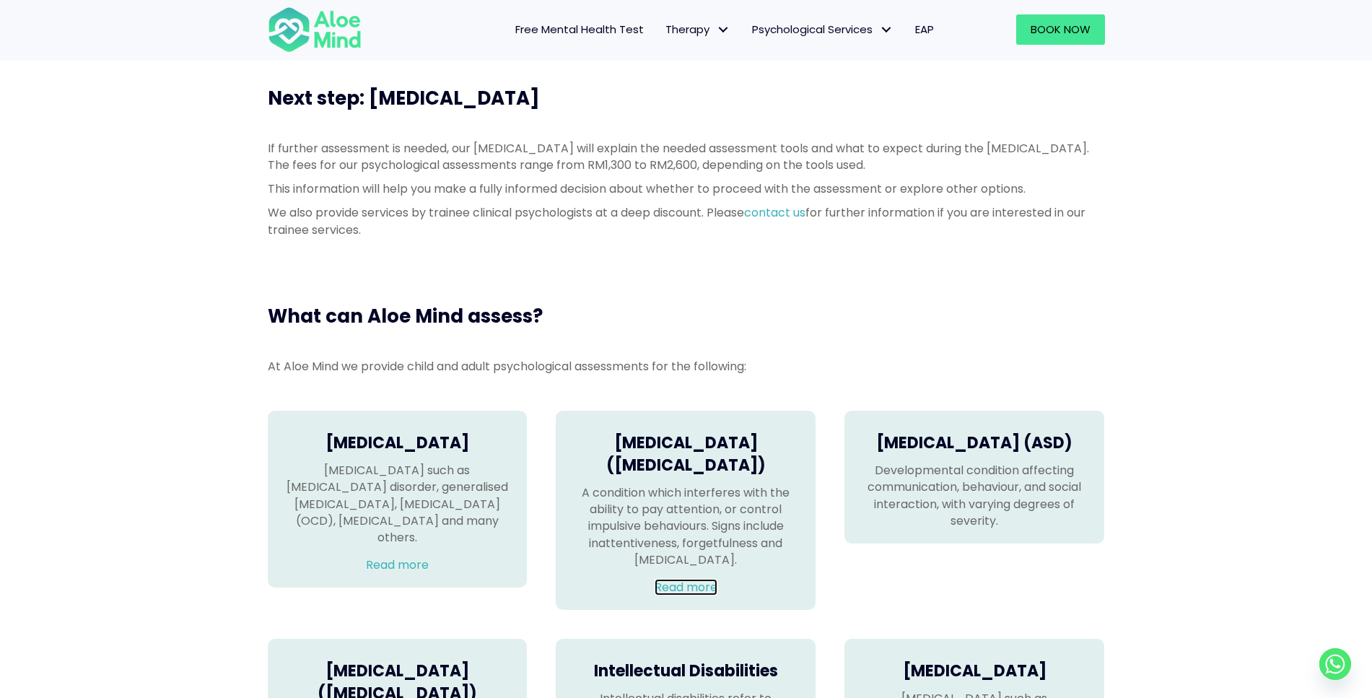
click at [686, 596] on link "Read more" at bounding box center [686, 587] width 63 height 17
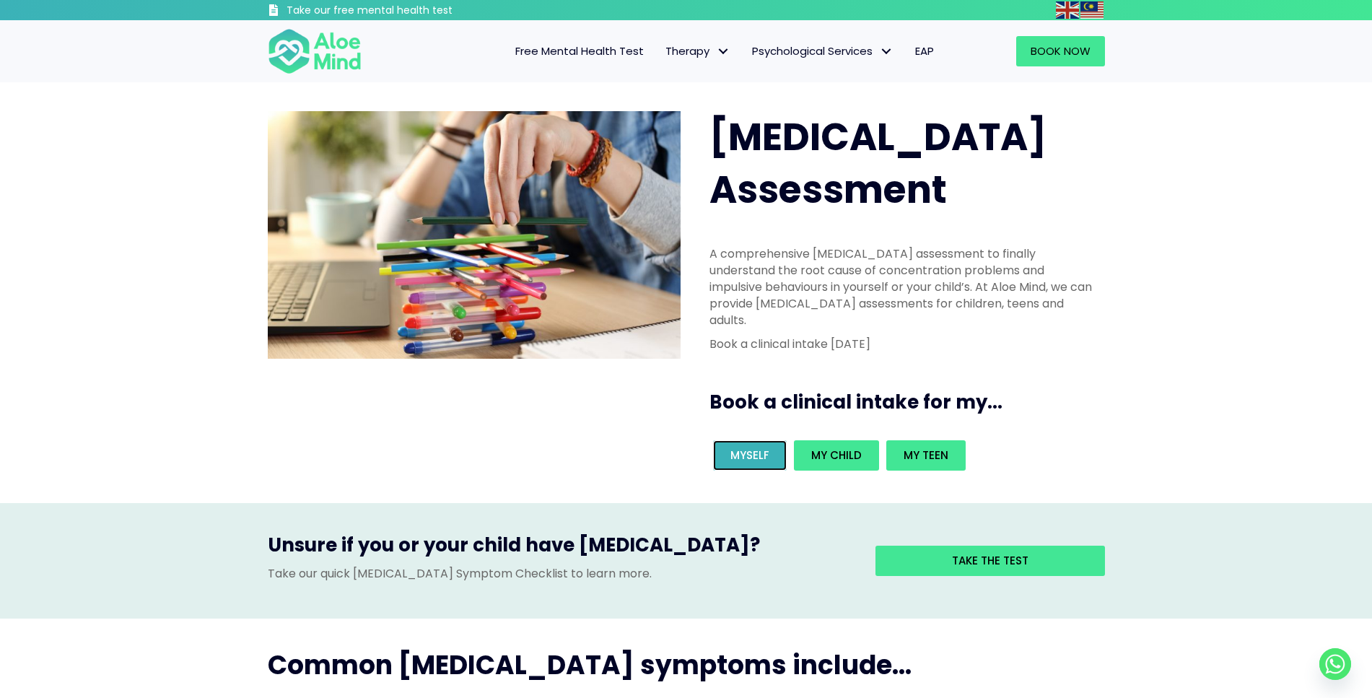
click at [749, 448] on span "Myself" at bounding box center [750, 455] width 39 height 15
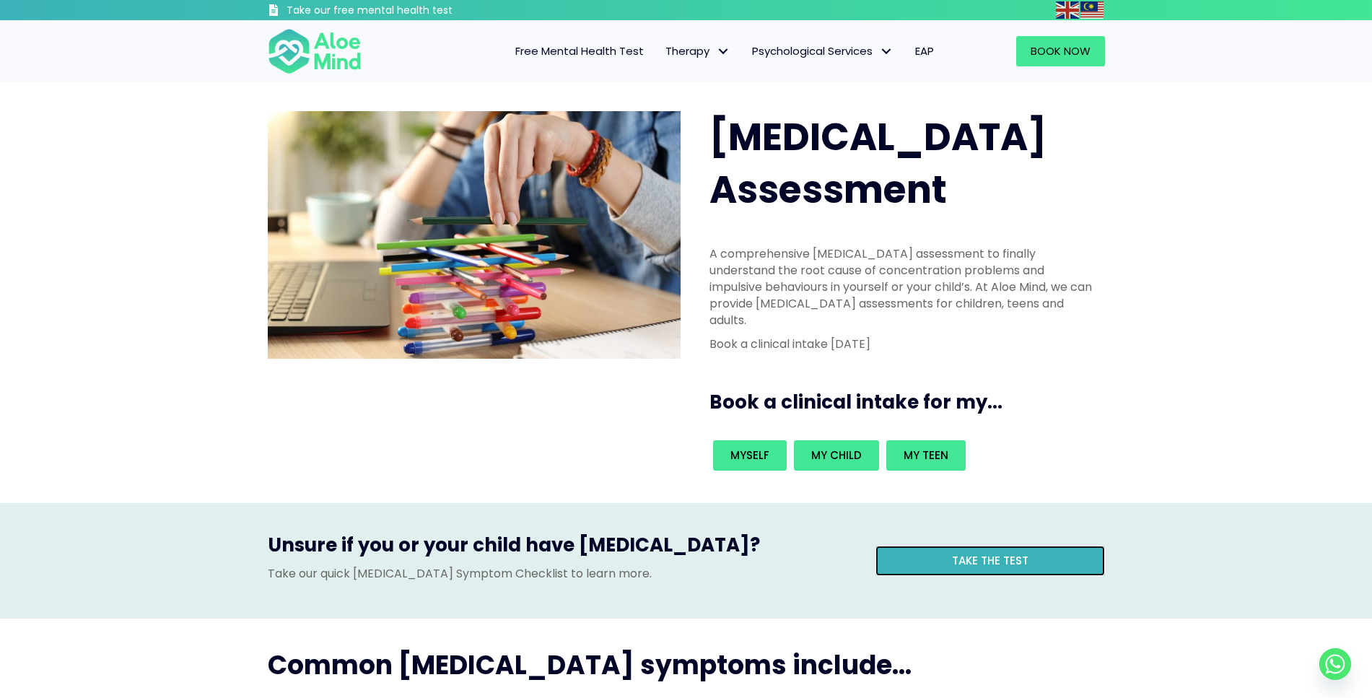
click at [1044, 546] on link "Take the test" at bounding box center [991, 561] width 230 height 30
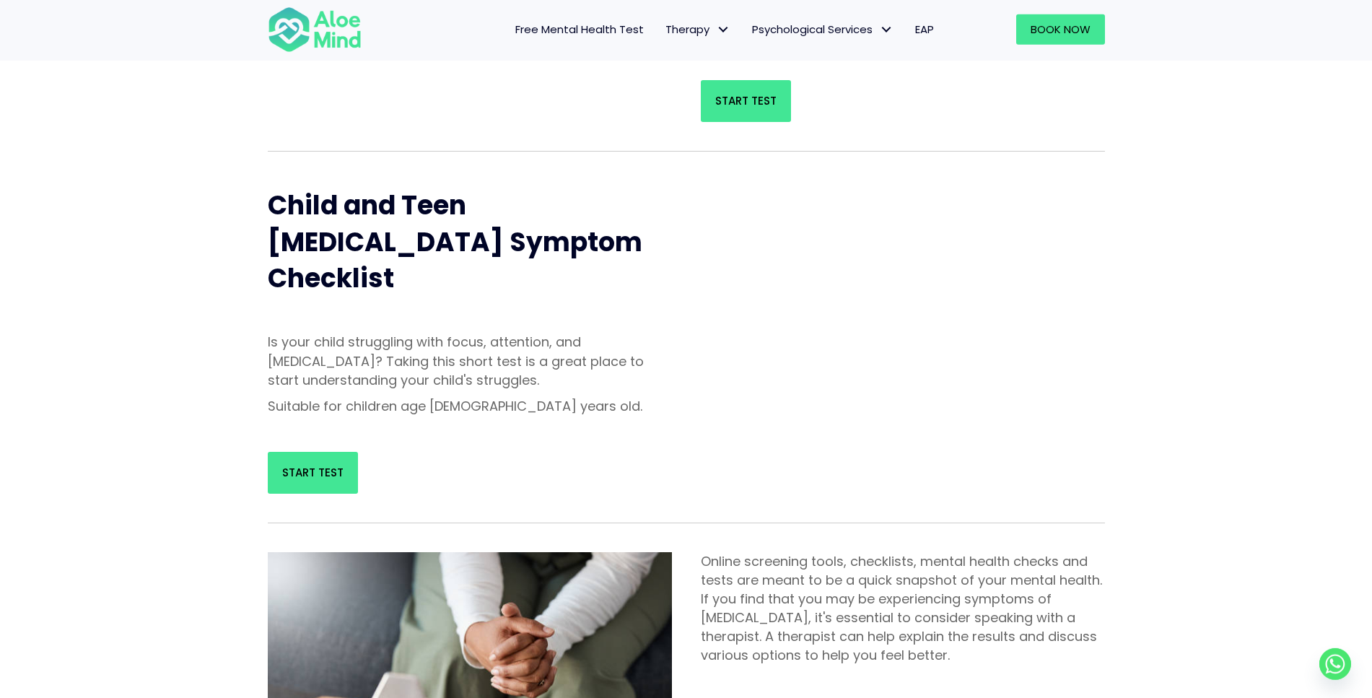
scroll to position [74, 0]
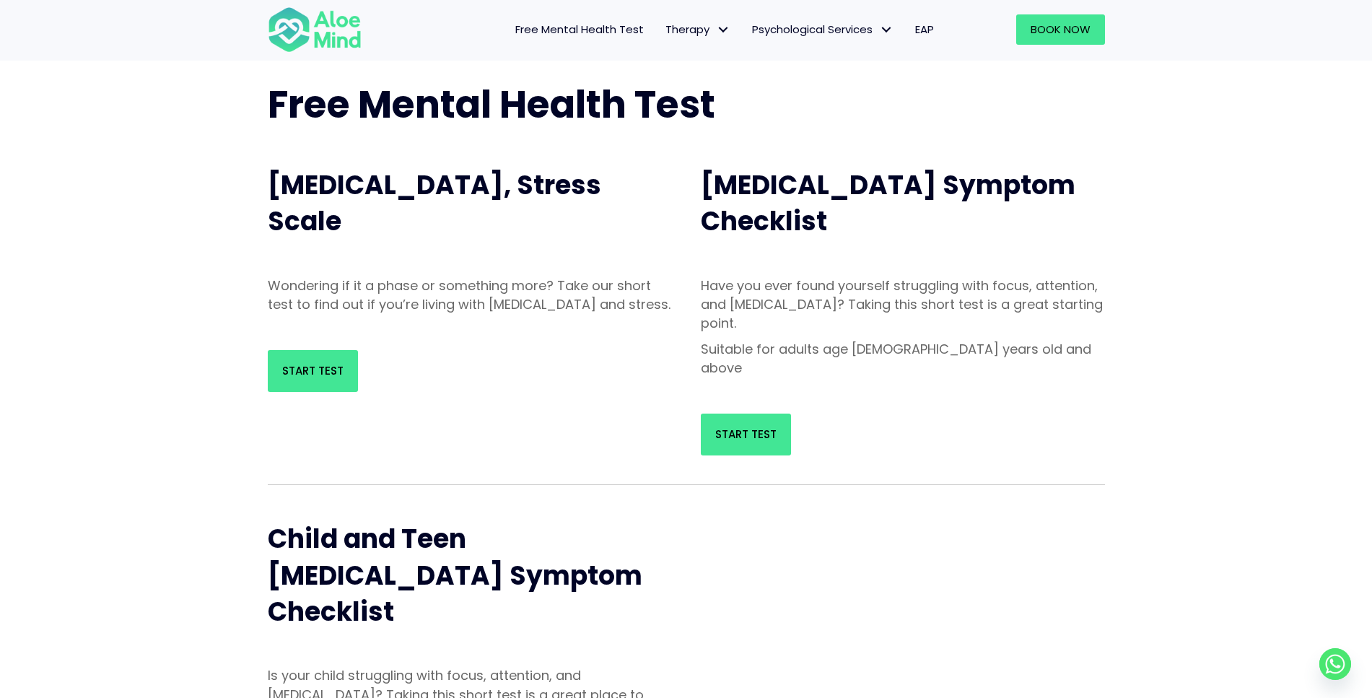
click at [1153, 367] on div "Free Mental Health Test Depression, Anxiety, Stress Scale Wondering if it a pha…" at bounding box center [686, 616] width 1372 height 1221
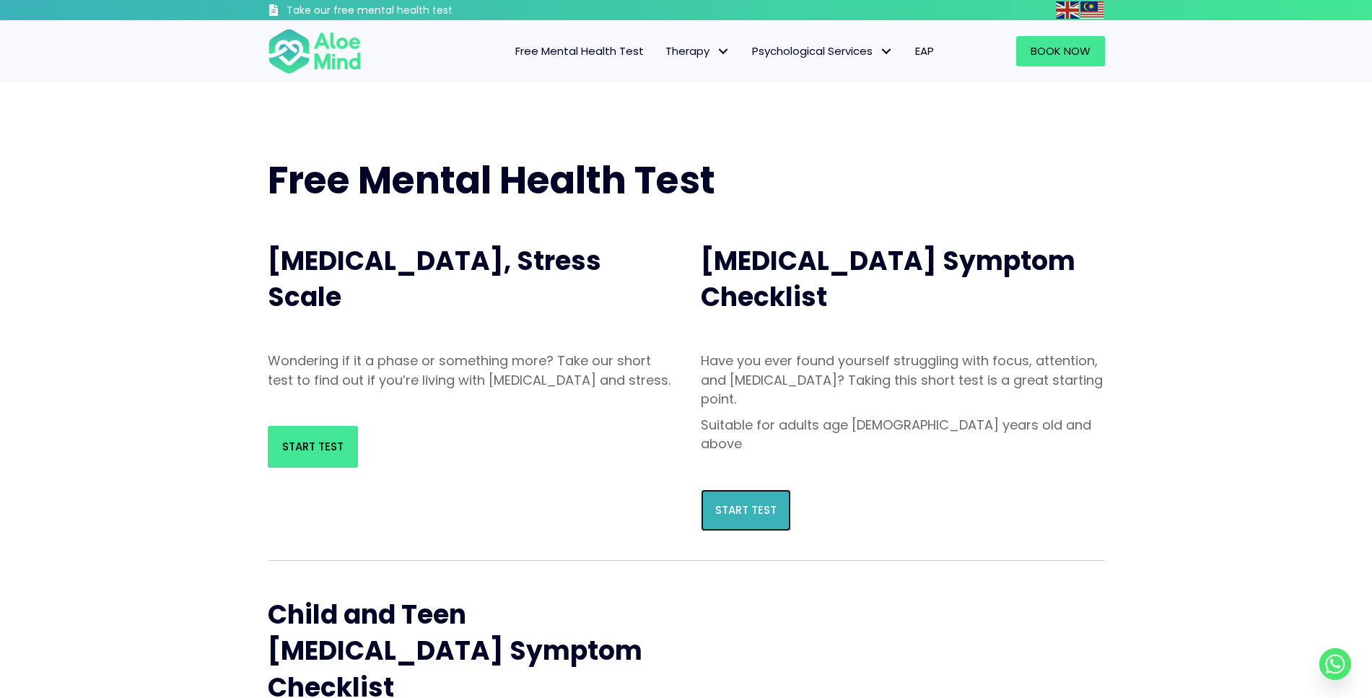
click at [712, 489] on link "Start Test" at bounding box center [746, 510] width 90 height 42
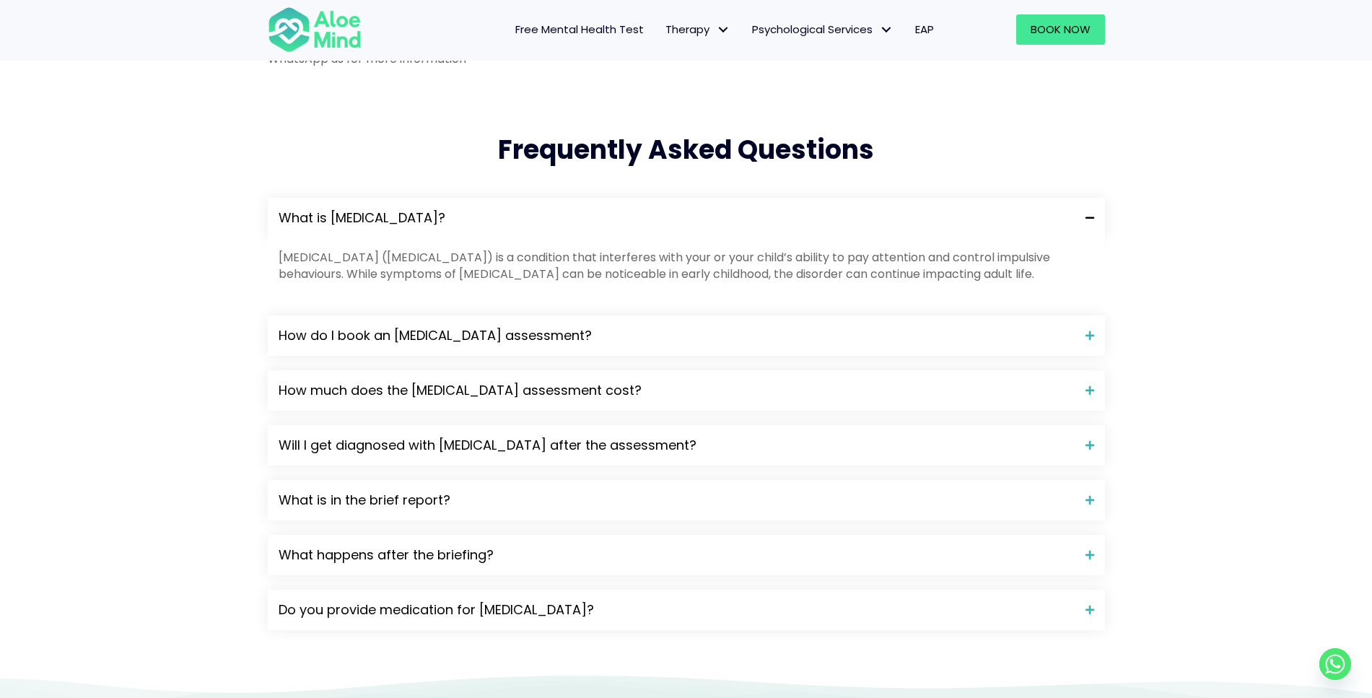
scroll to position [1767, 0]
